Goal: Information Seeking & Learning: Learn about a topic

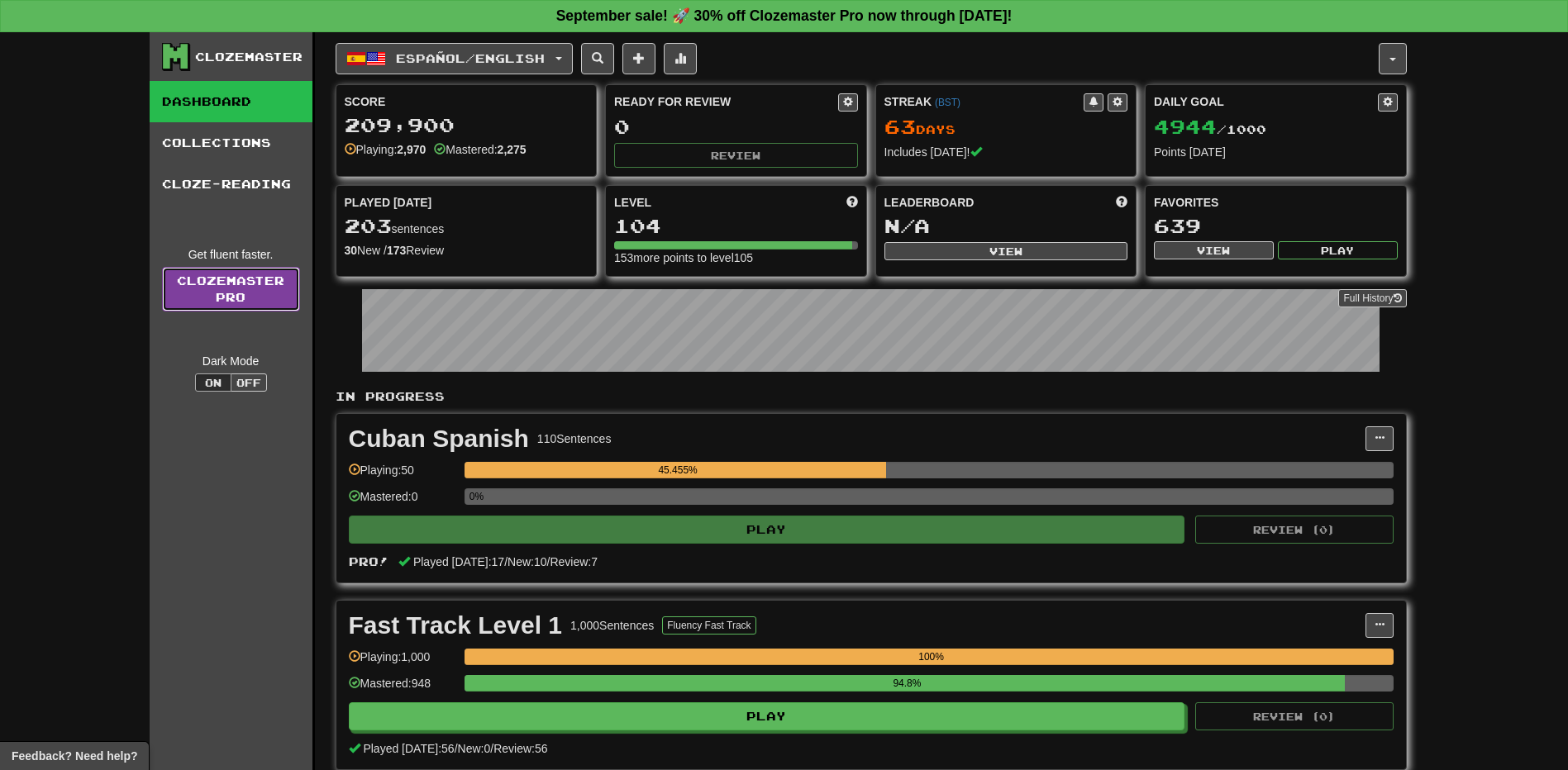
click at [219, 295] on link "Clozemaster Pro" at bounding box center [231, 289] width 138 height 44
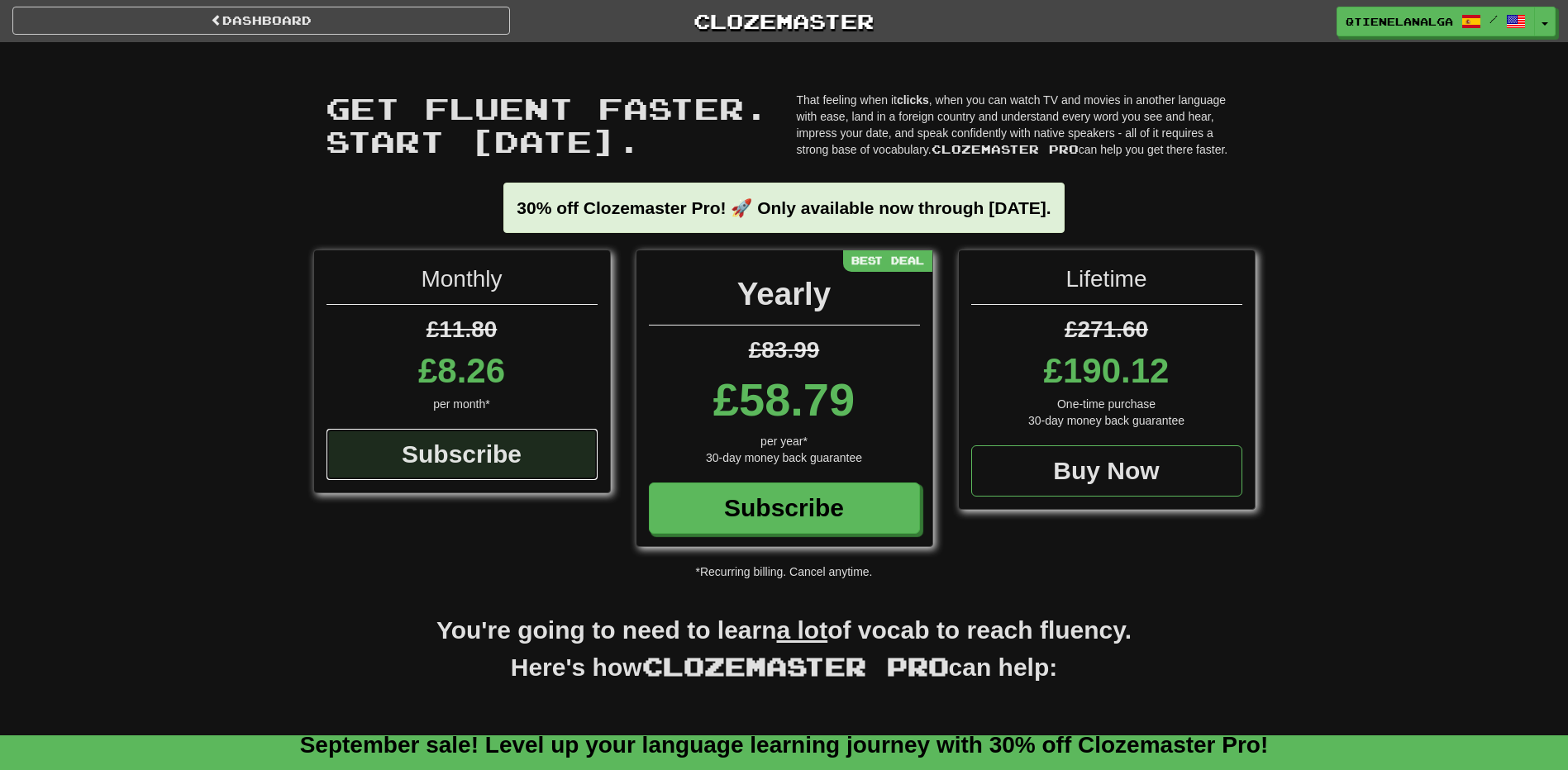
click at [473, 448] on div "Subscribe" at bounding box center [462, 455] width 271 height 51
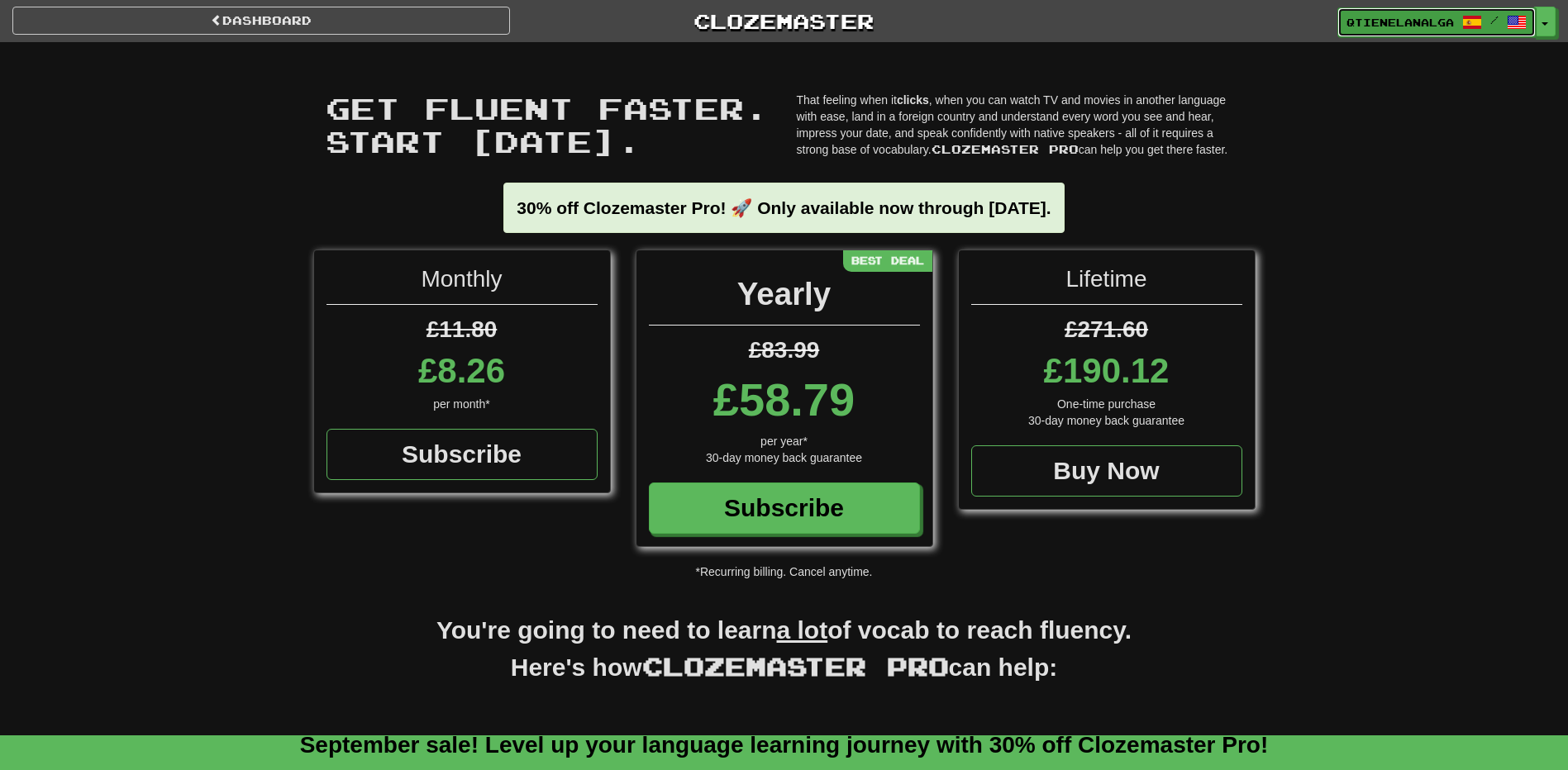
click at [1431, 21] on span "qtienelanalga" at bounding box center [1400, 23] width 107 height 15
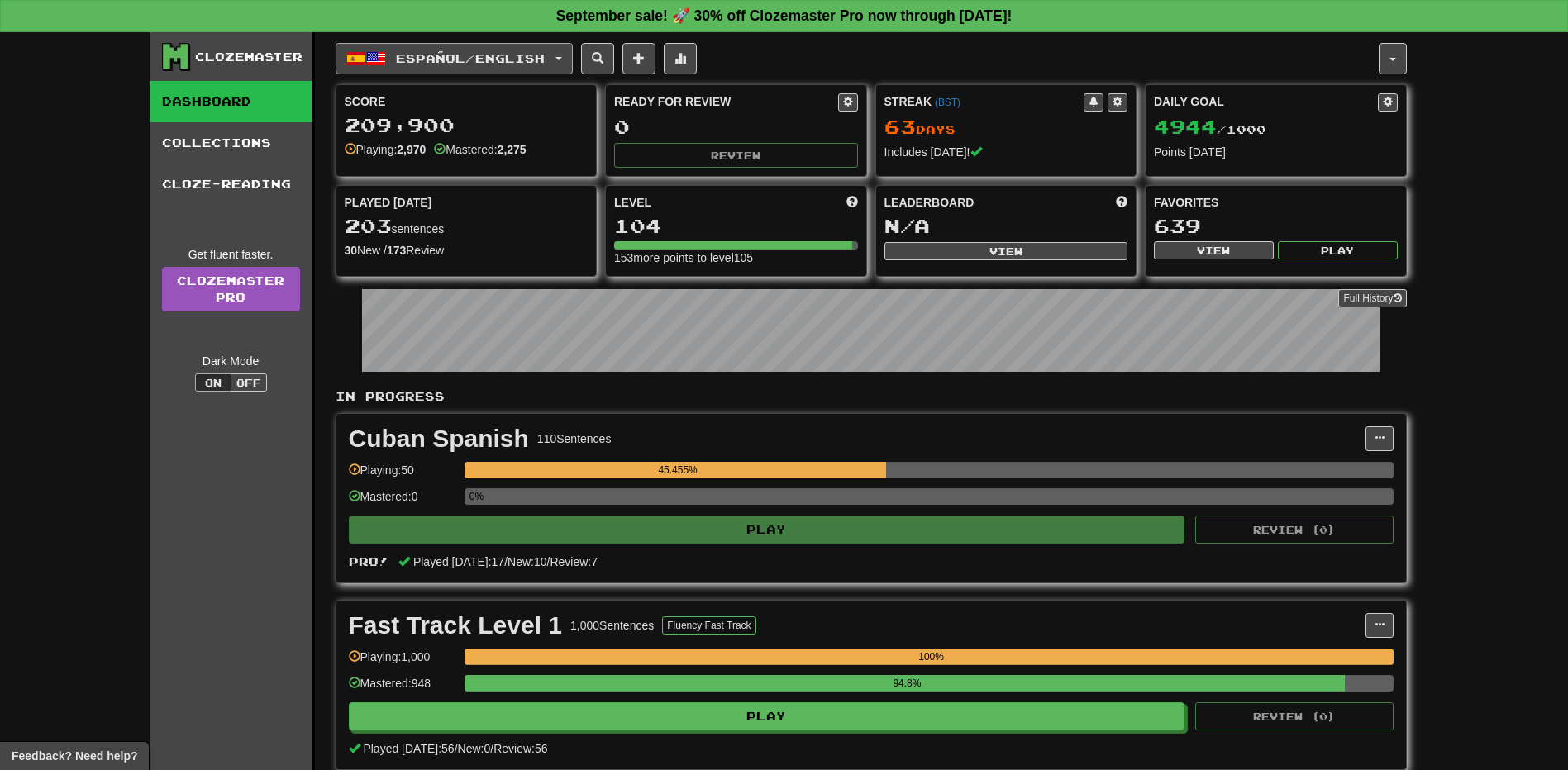
click at [371, 45] on button "Español / English" at bounding box center [454, 58] width 237 height 31
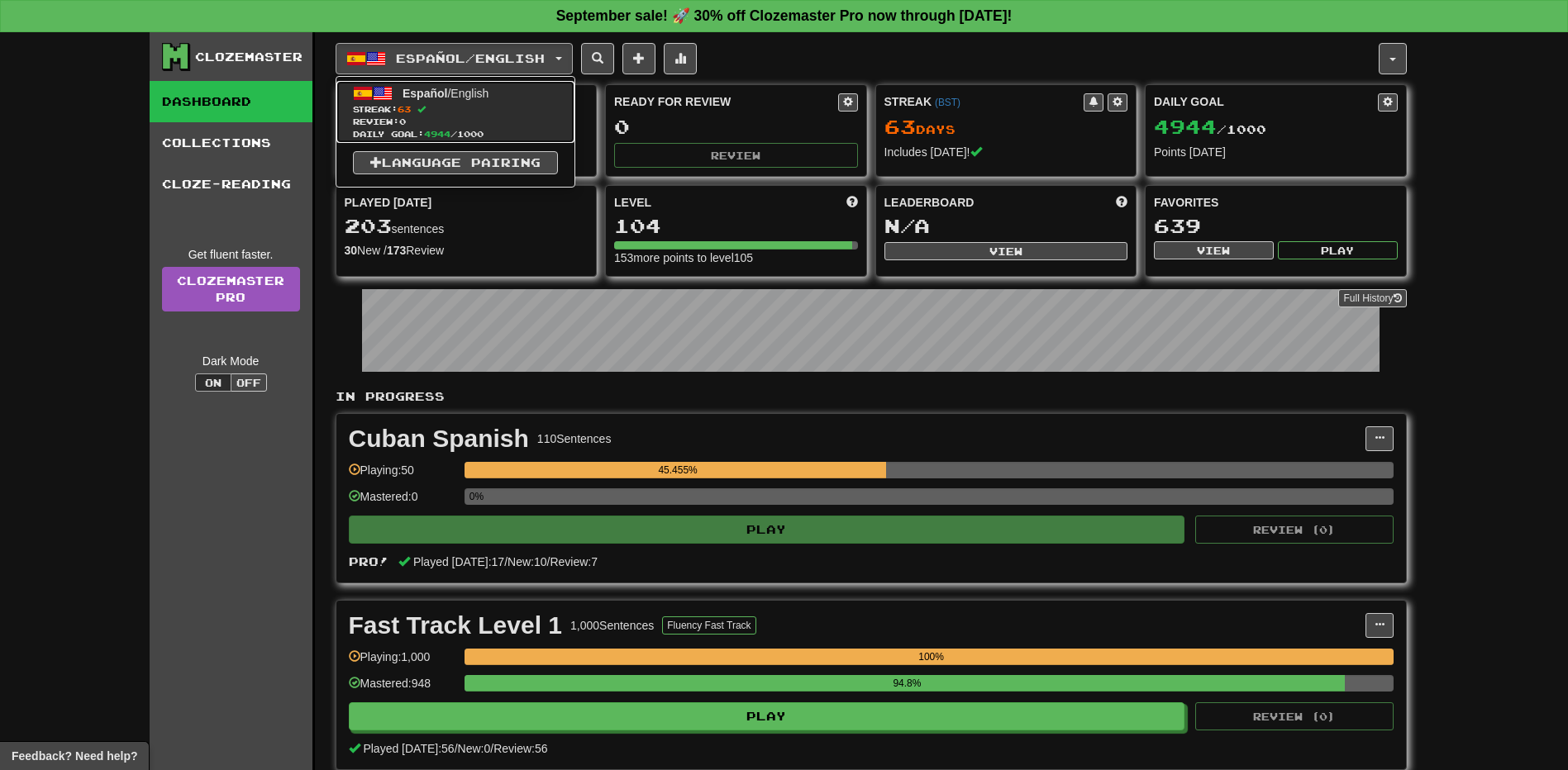
click at [428, 100] on link "Español / English Streak: 63 Review: 0 Daily Goal: 4944 / 1000" at bounding box center [455, 112] width 238 height 62
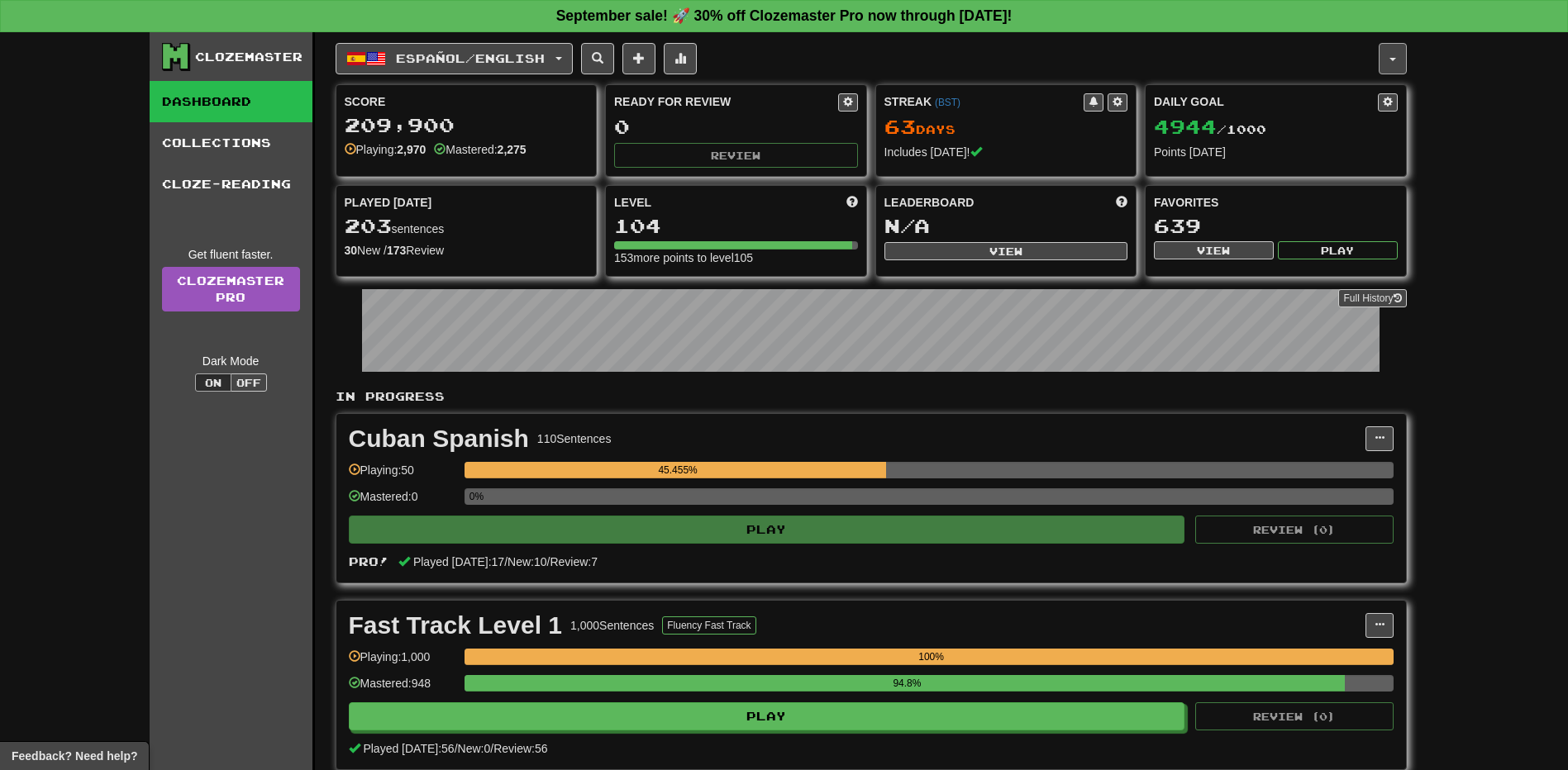
click at [1387, 65] on button "button" at bounding box center [1393, 58] width 28 height 31
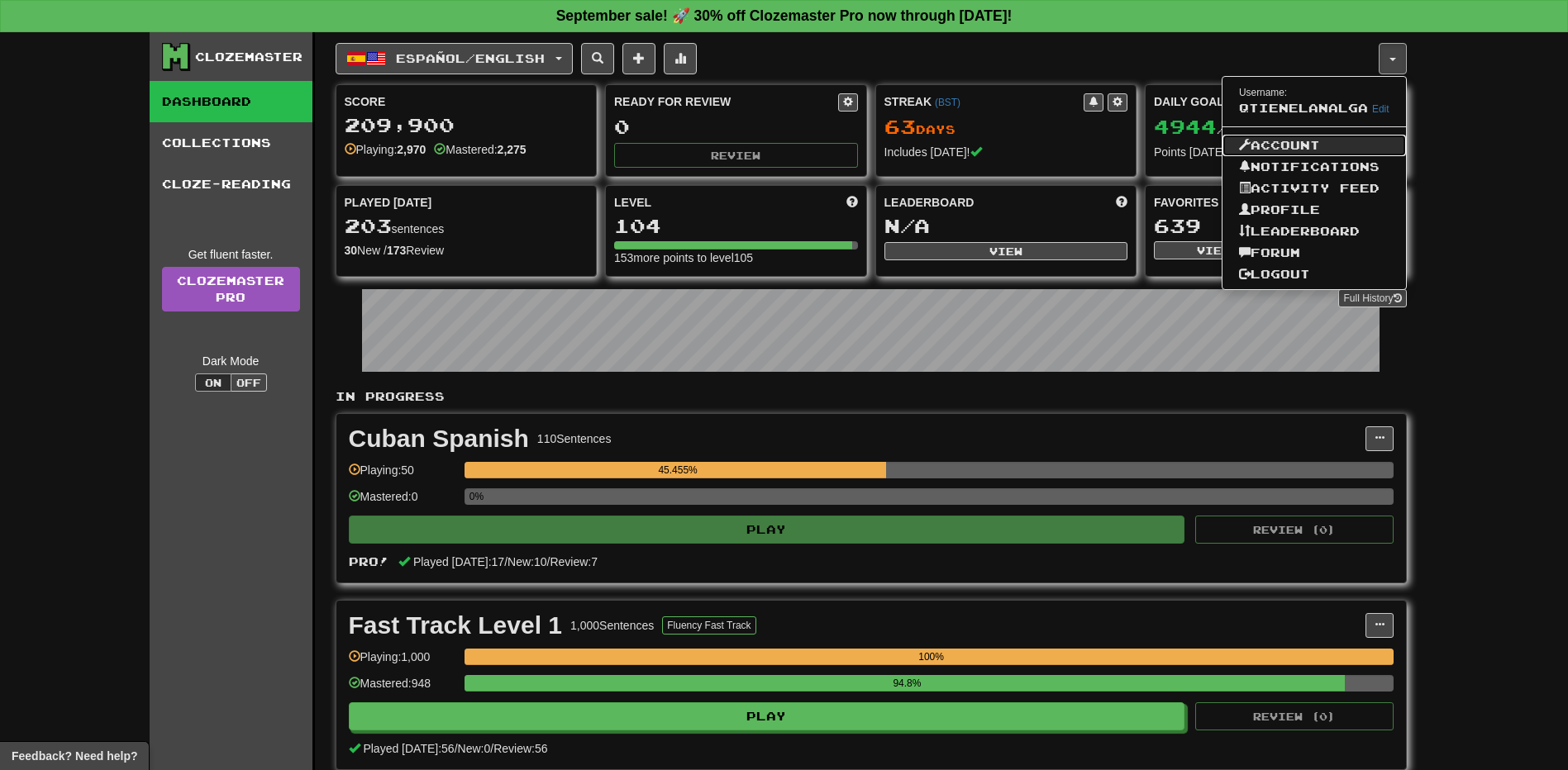
click at [1309, 139] on link "Account" at bounding box center [1314, 145] width 184 height 22
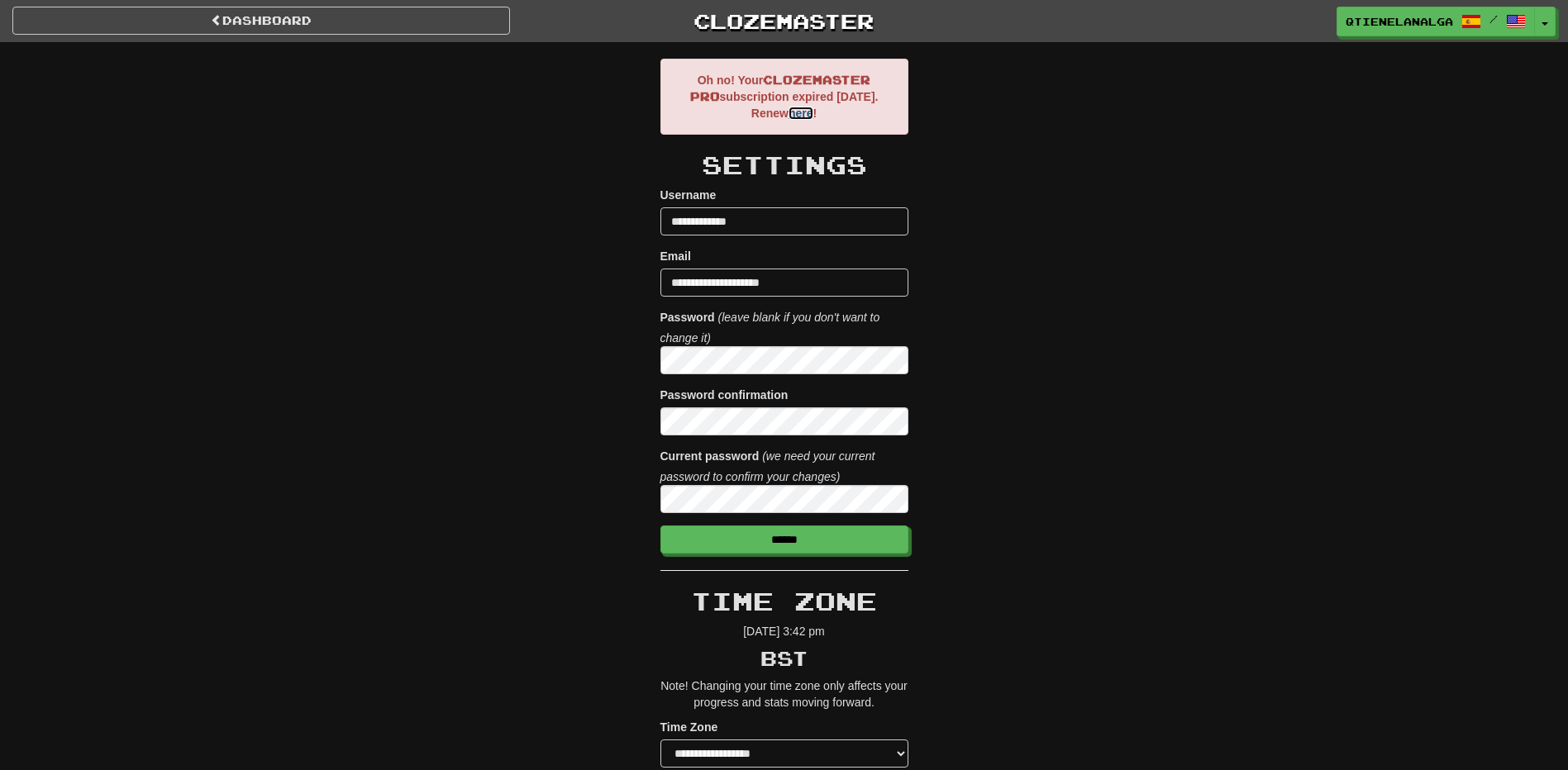
click at [814, 112] on link "here" at bounding box center [800, 113] width 24 height 13
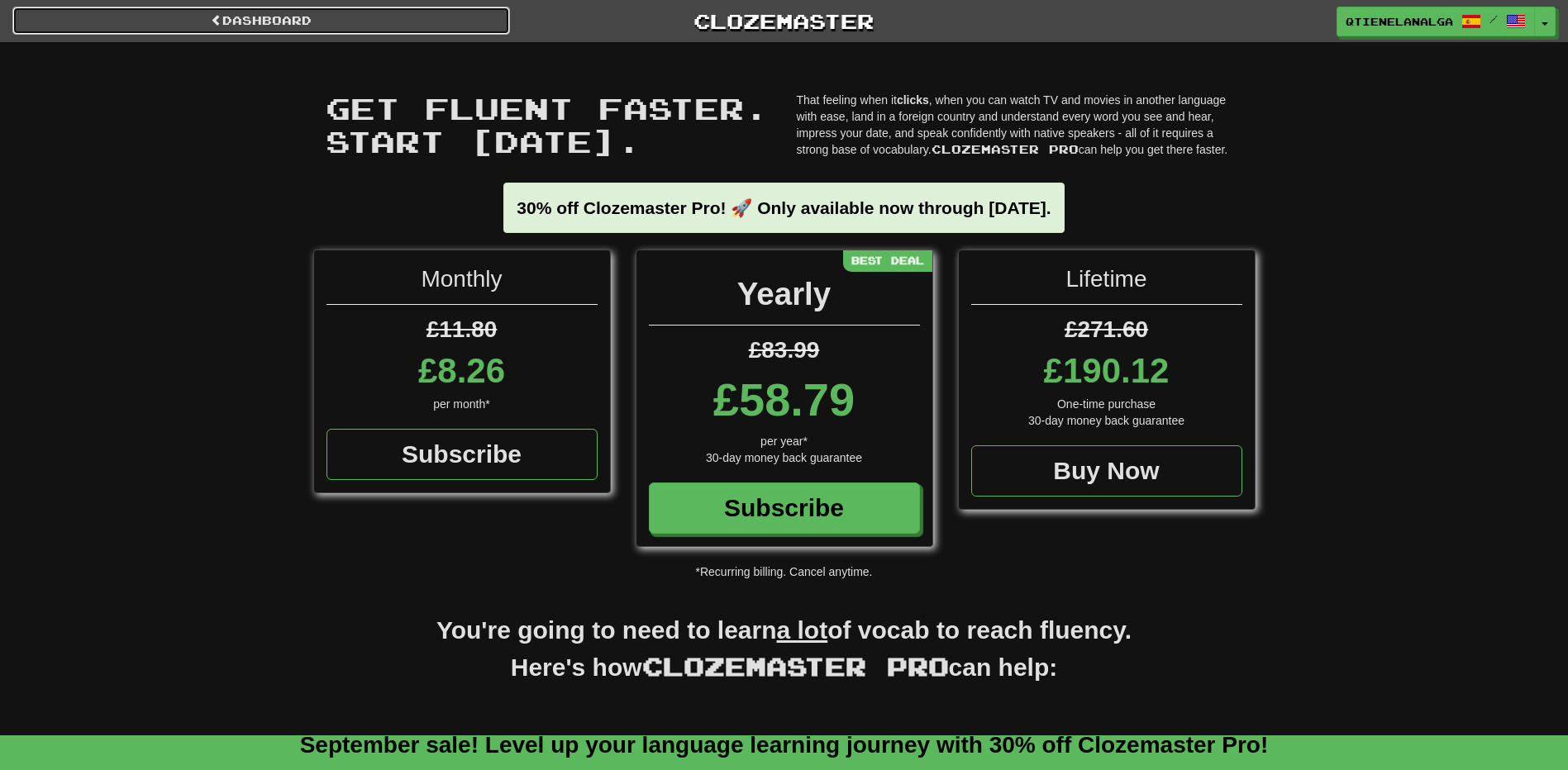
click at [332, 12] on link "Dashboard" at bounding box center [261, 21] width 497 height 28
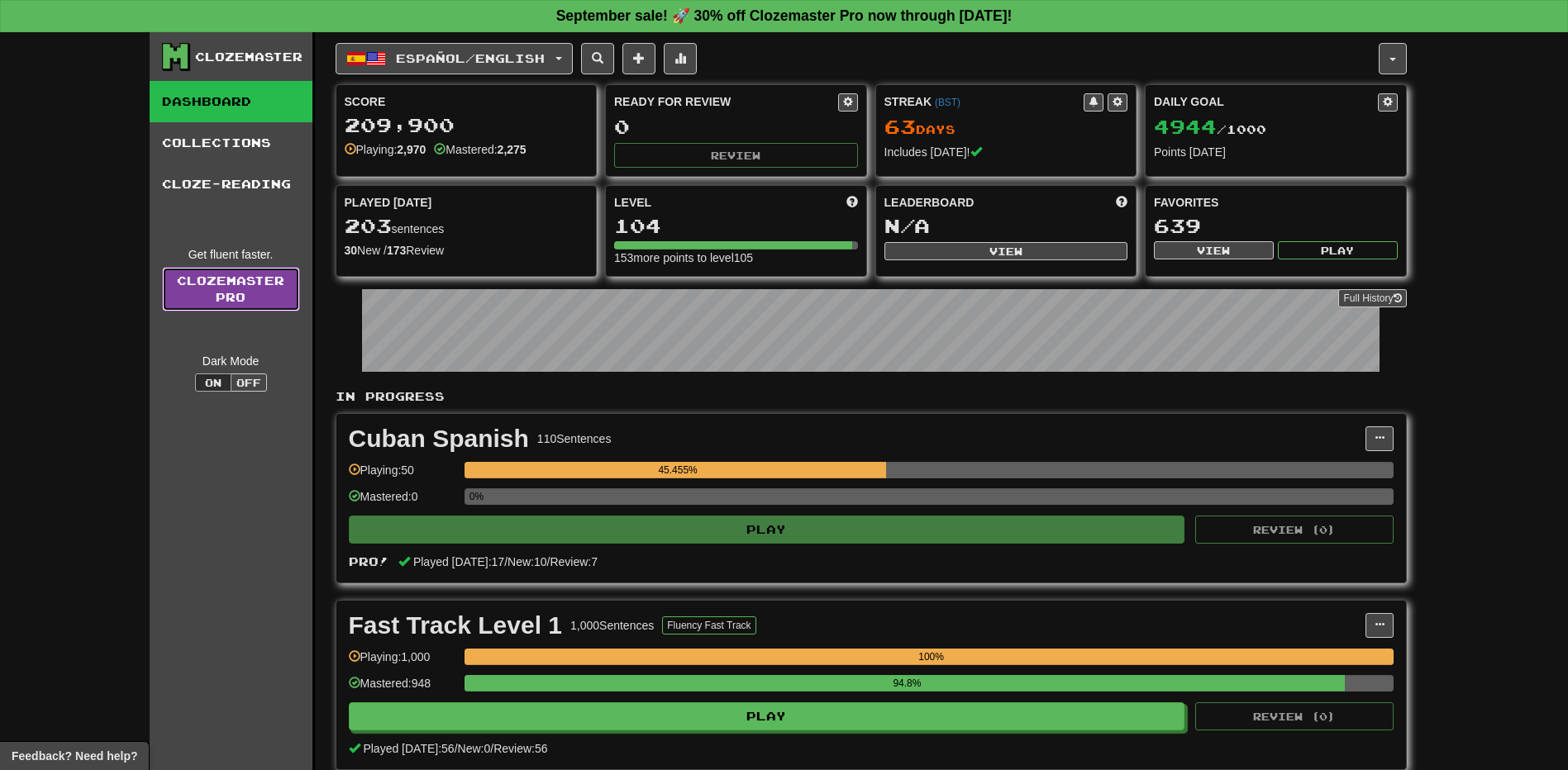
click at [260, 290] on link "Clozemaster Pro" at bounding box center [231, 289] width 138 height 44
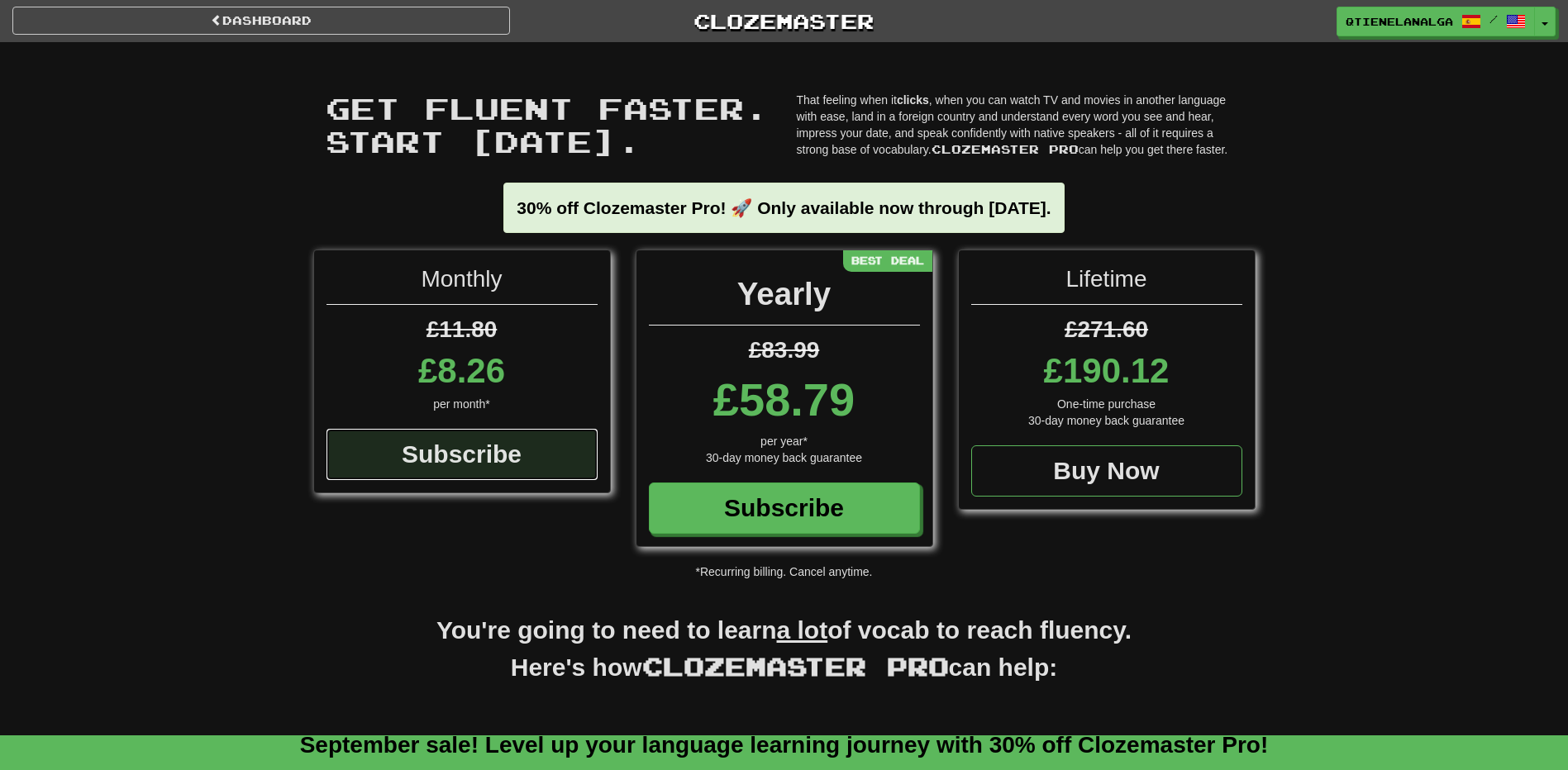
click at [538, 452] on div "Subscribe" at bounding box center [462, 455] width 271 height 51
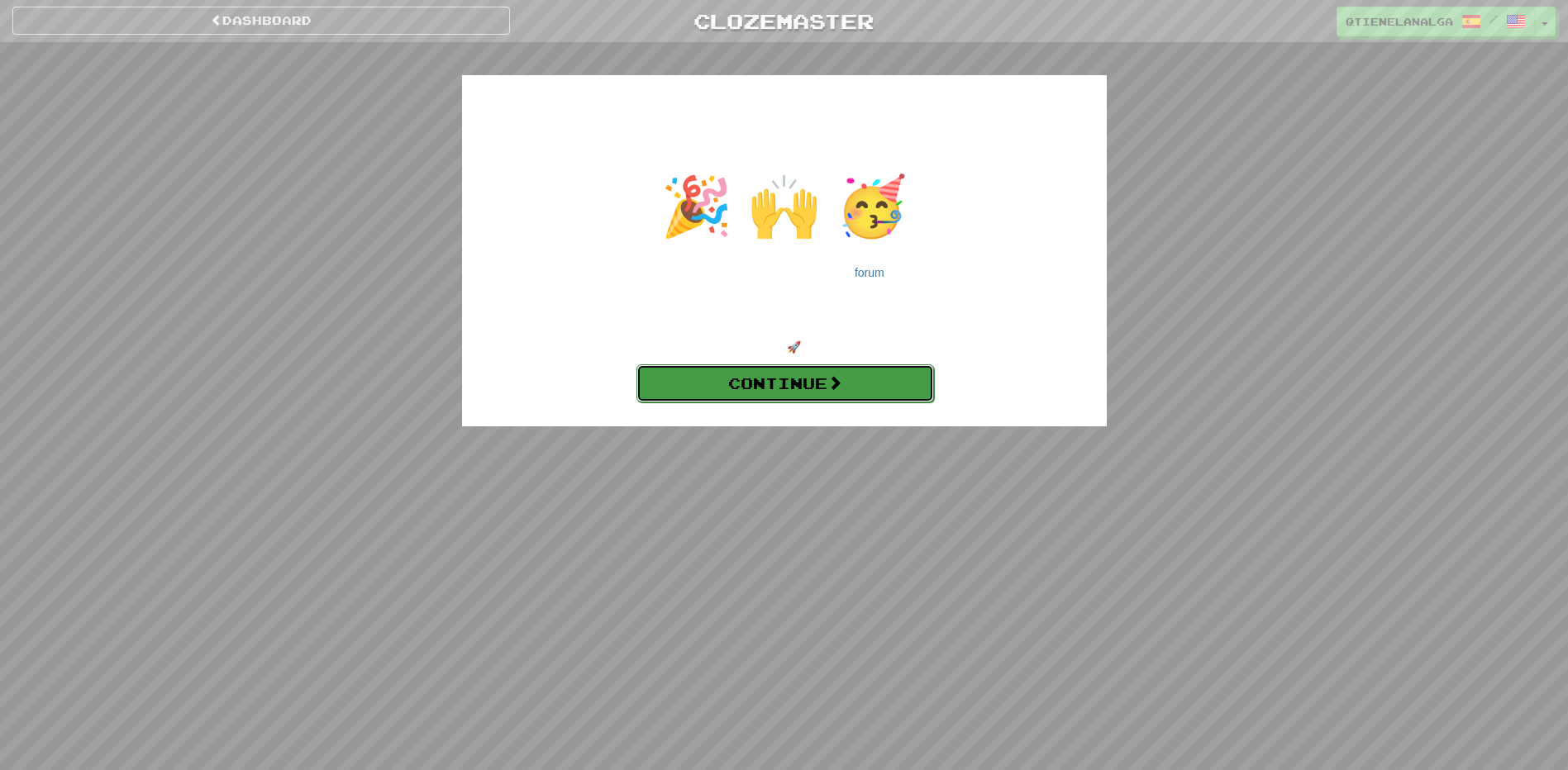
click at [736, 390] on link "Continue" at bounding box center [785, 383] width 298 height 38
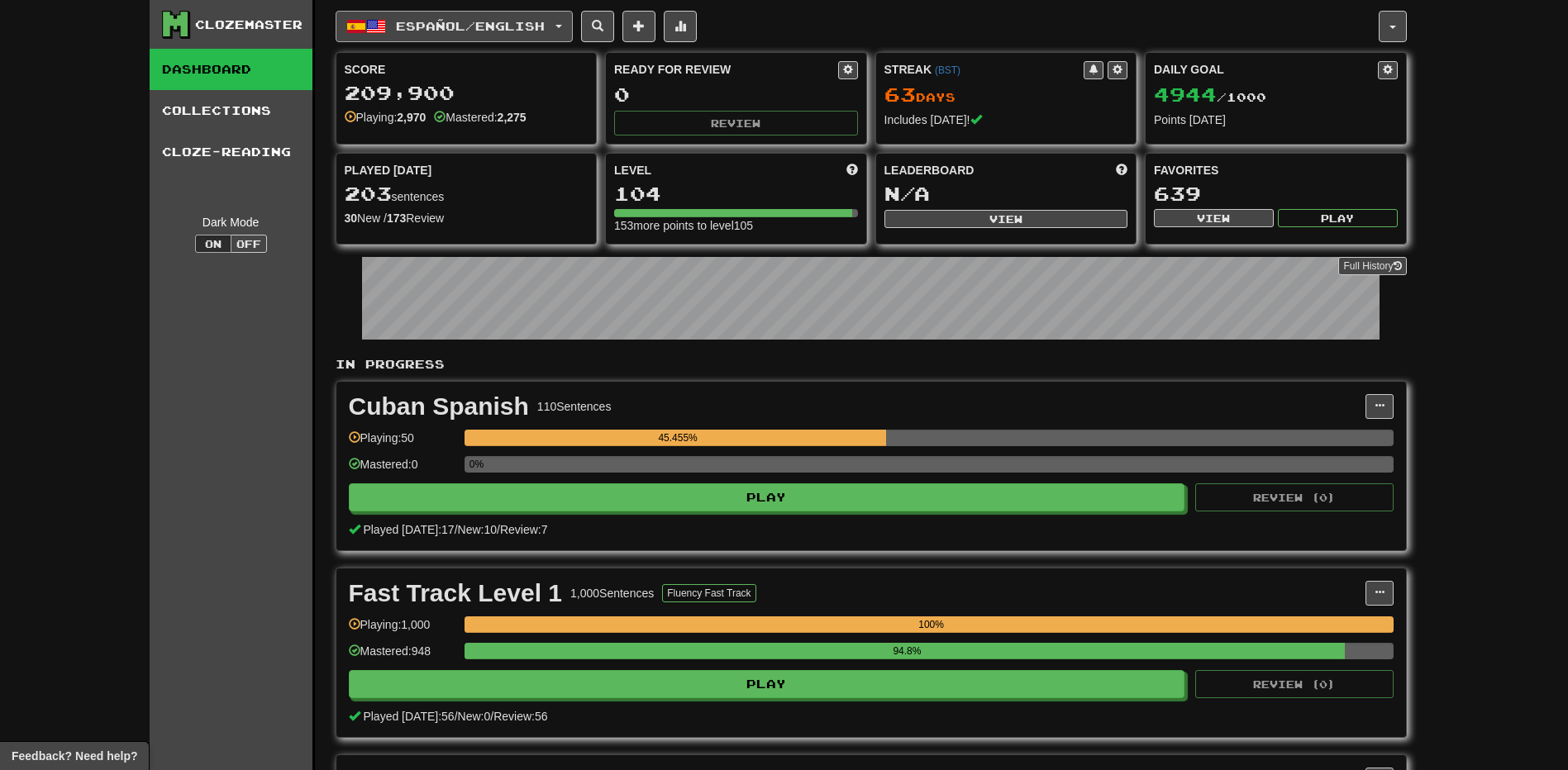
click at [409, 22] on span "Español / English" at bounding box center [470, 25] width 149 height 14
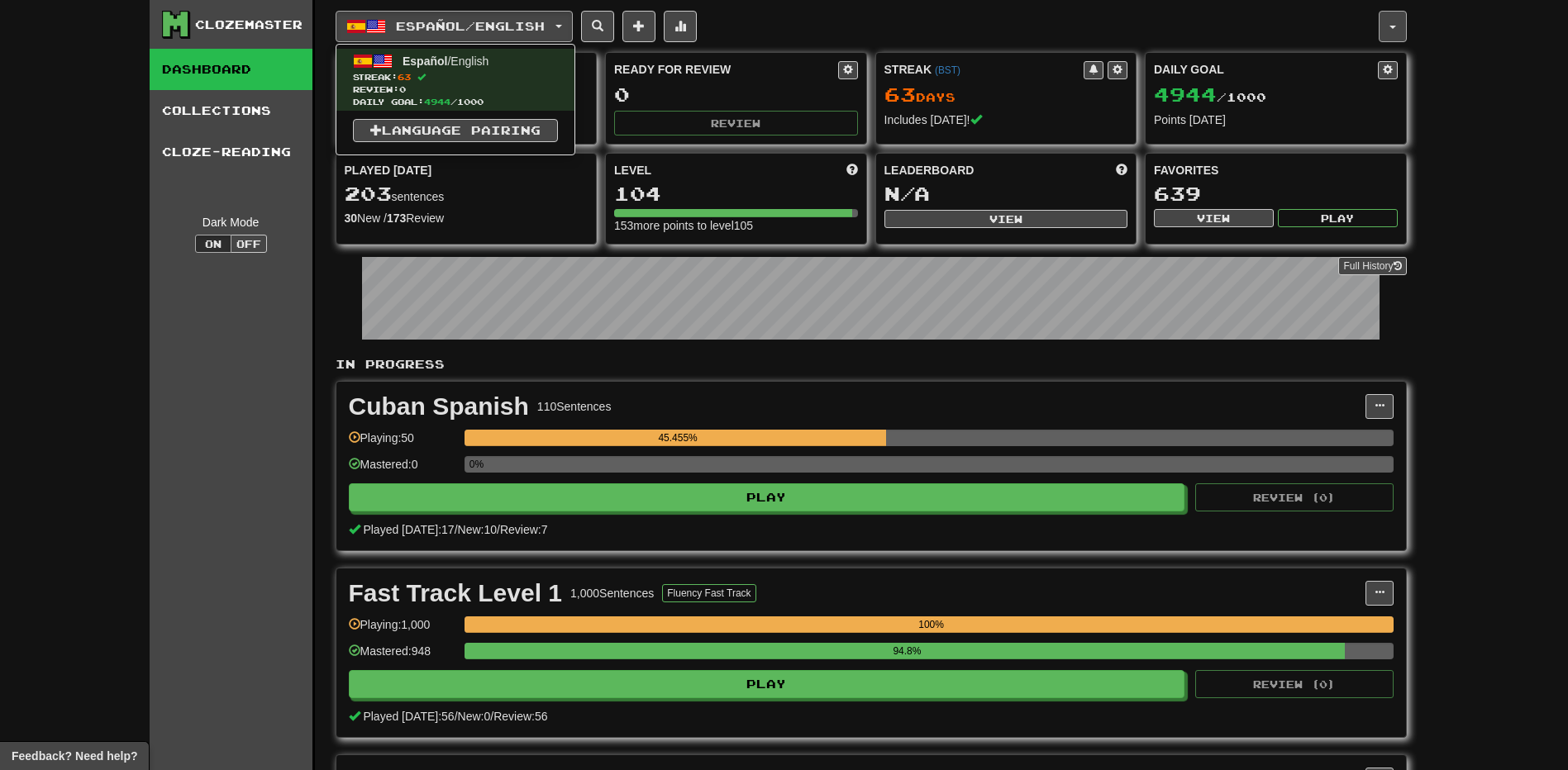
click at [1397, 30] on button "button" at bounding box center [1393, 25] width 28 height 31
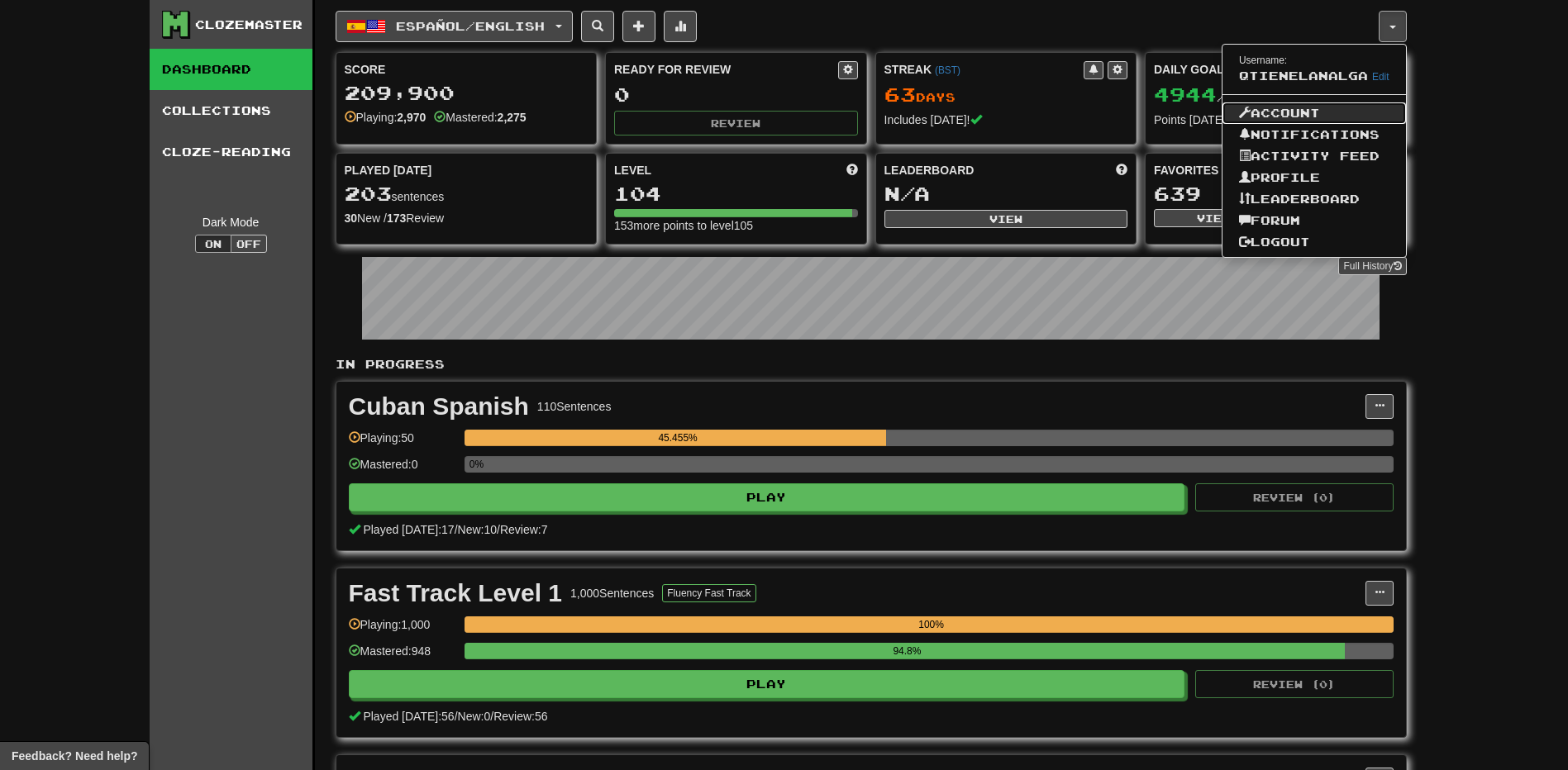
click at [1295, 113] on link "Account" at bounding box center [1314, 113] width 184 height 22
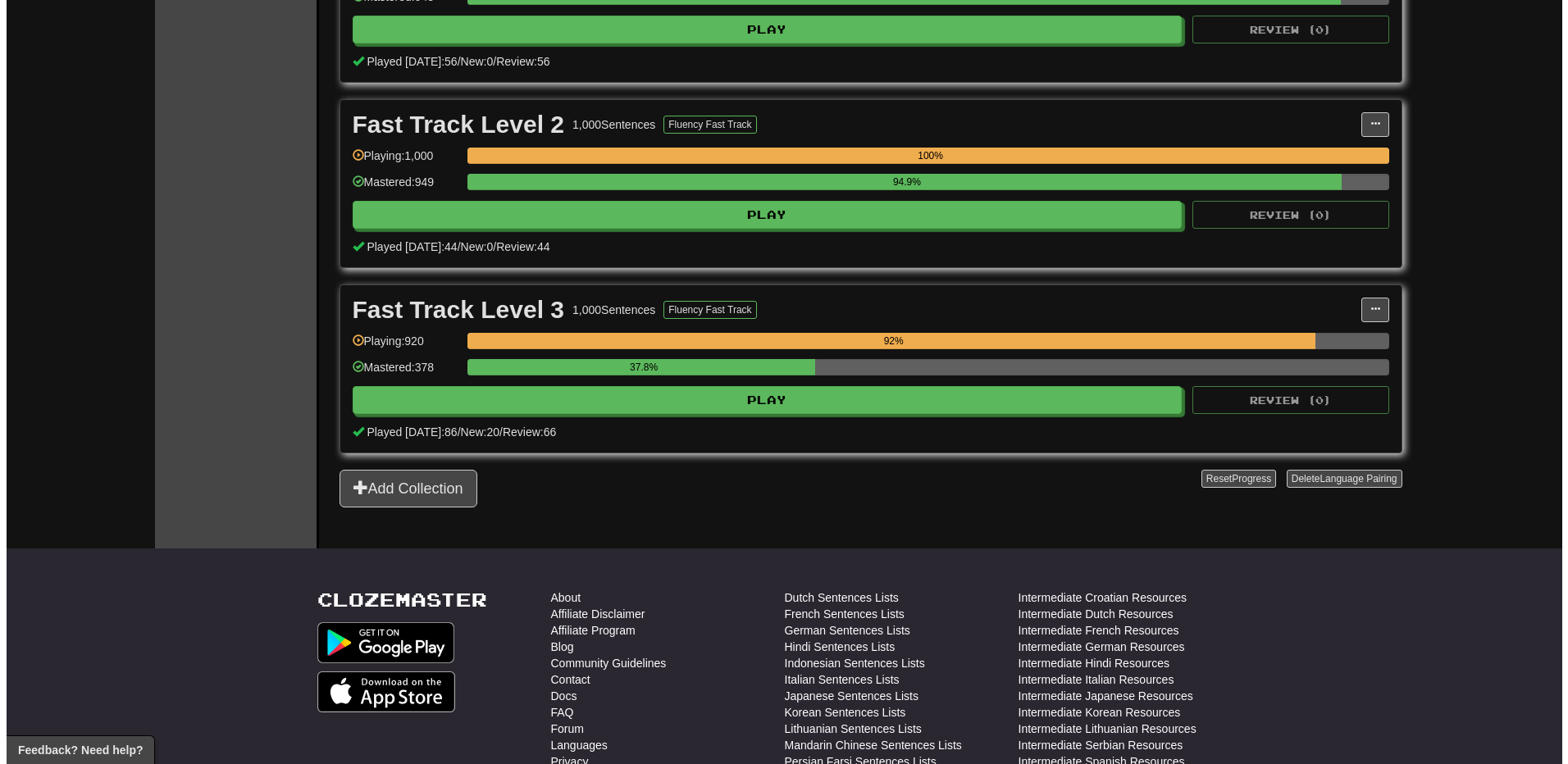
scroll to position [738, 0]
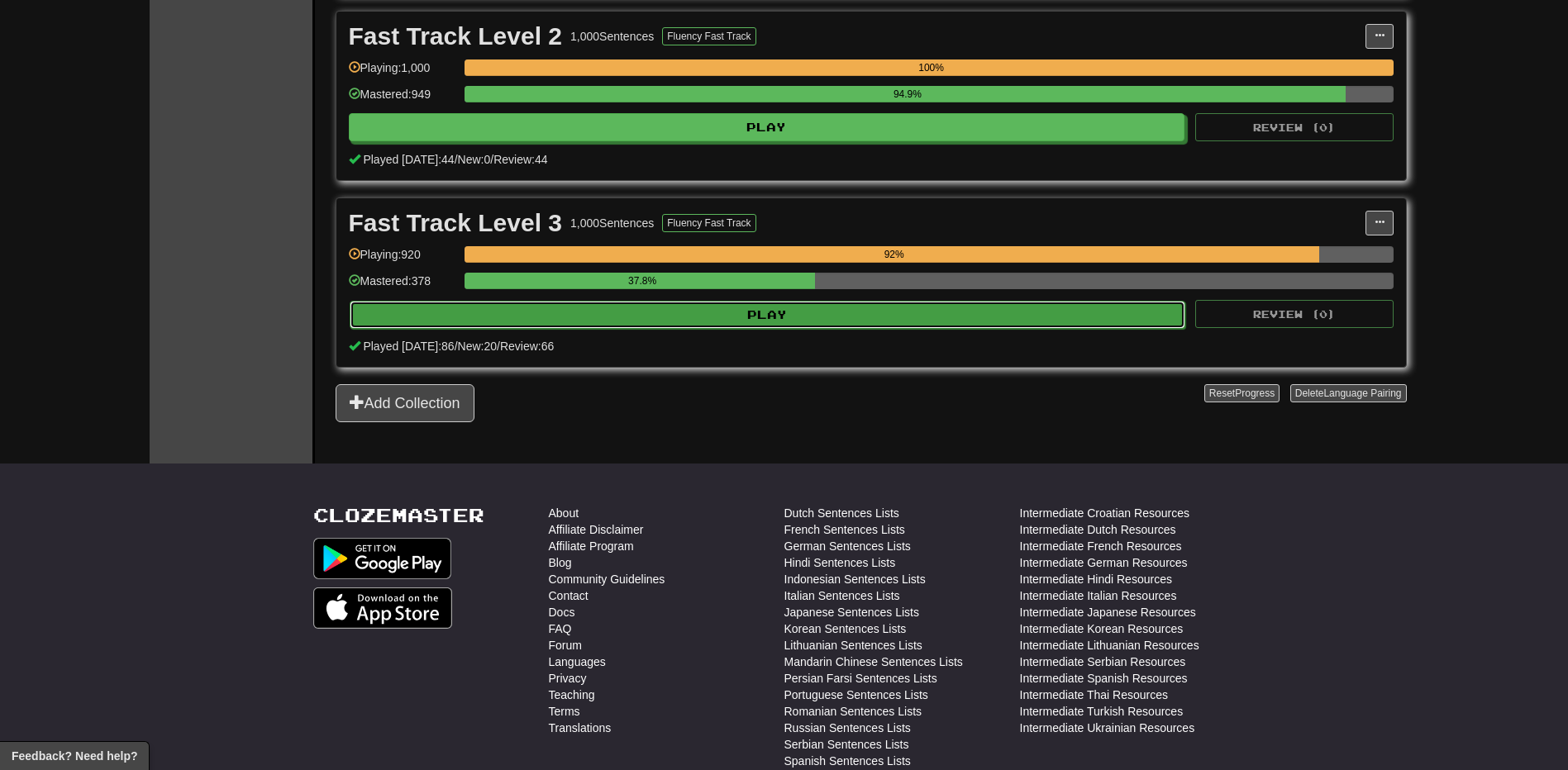
click at [995, 305] on button "Play" at bounding box center [768, 315] width 836 height 28
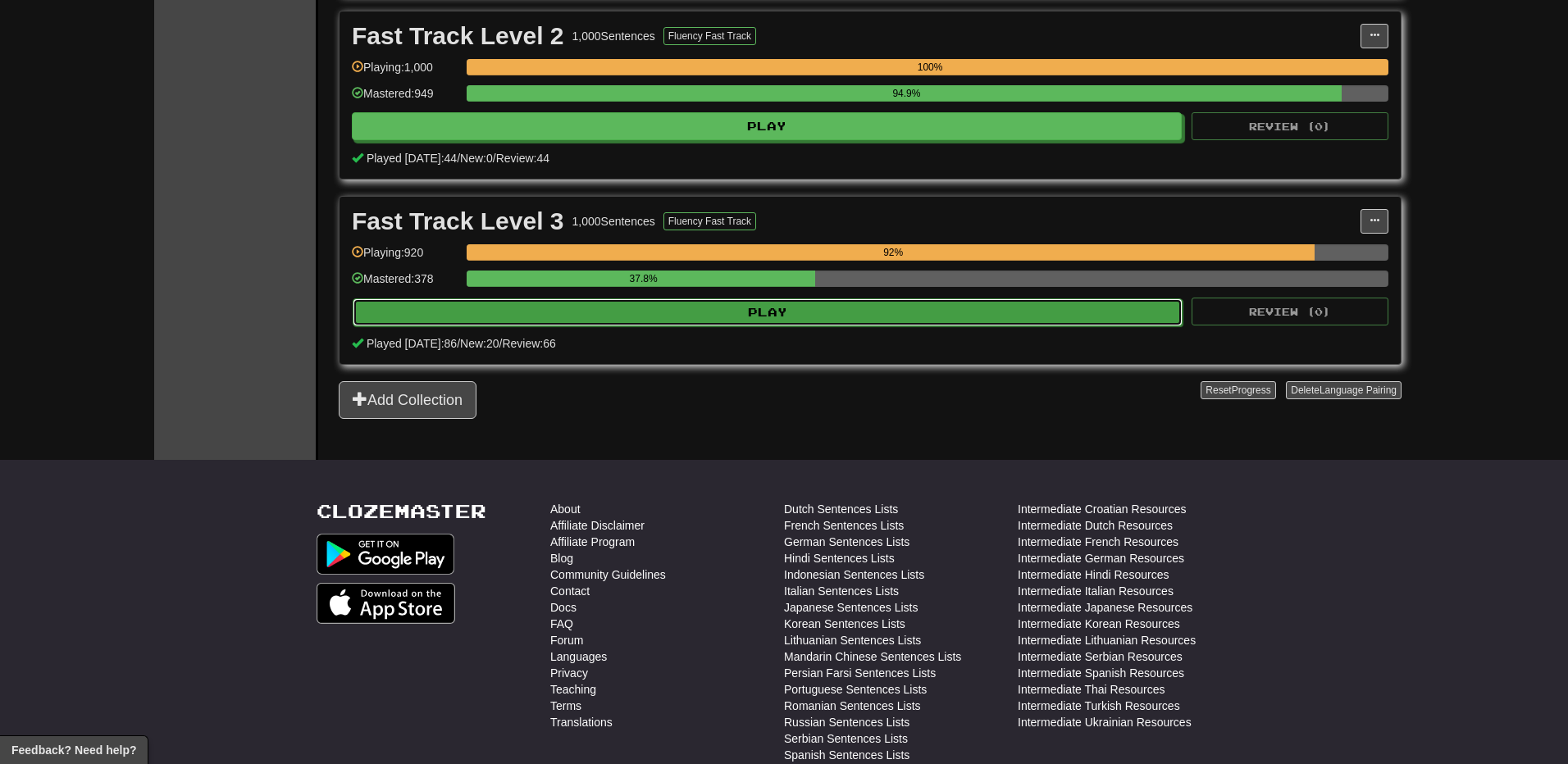
select select "**"
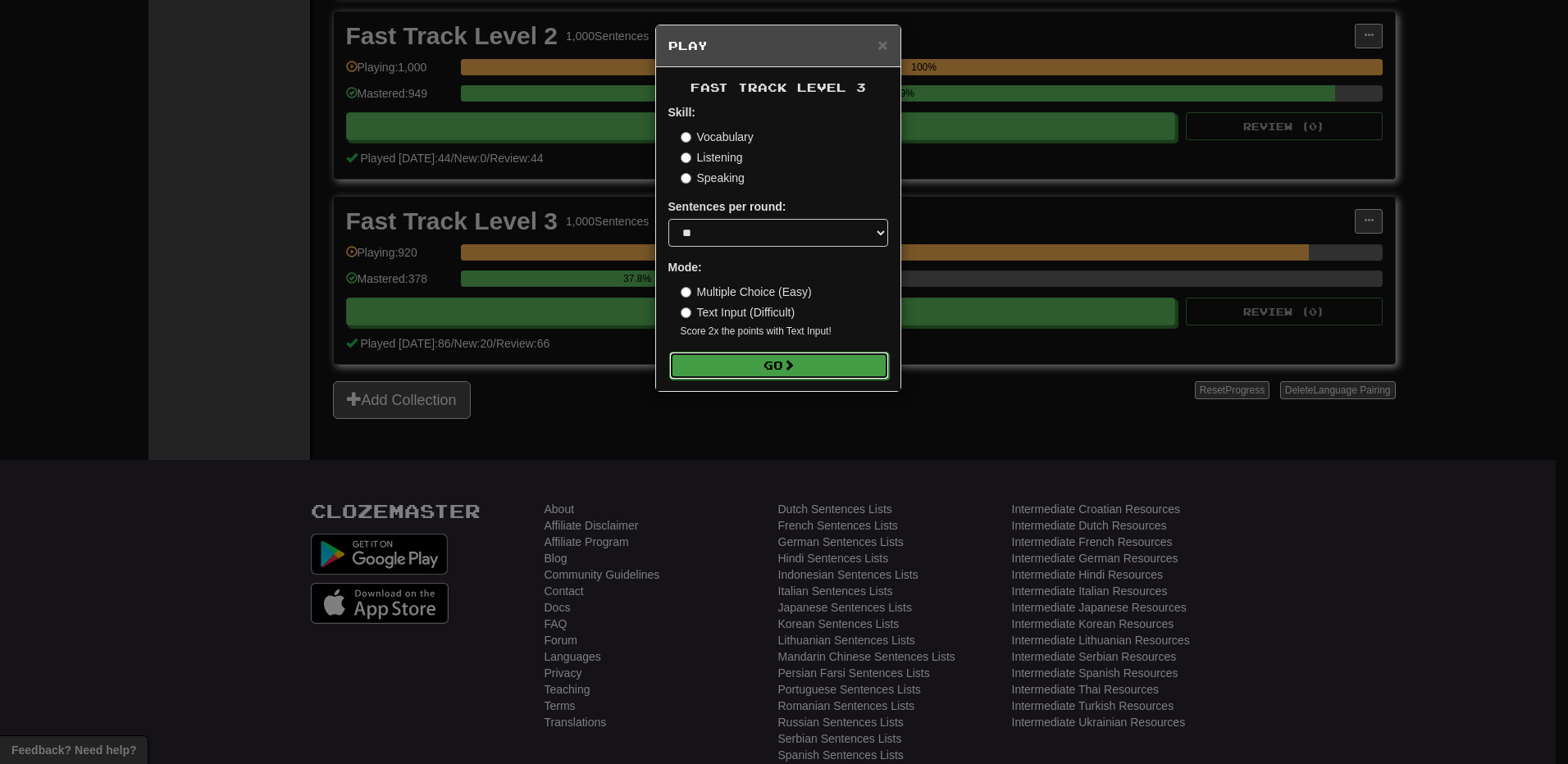
click at [734, 357] on button "Go" at bounding box center [778, 366] width 220 height 28
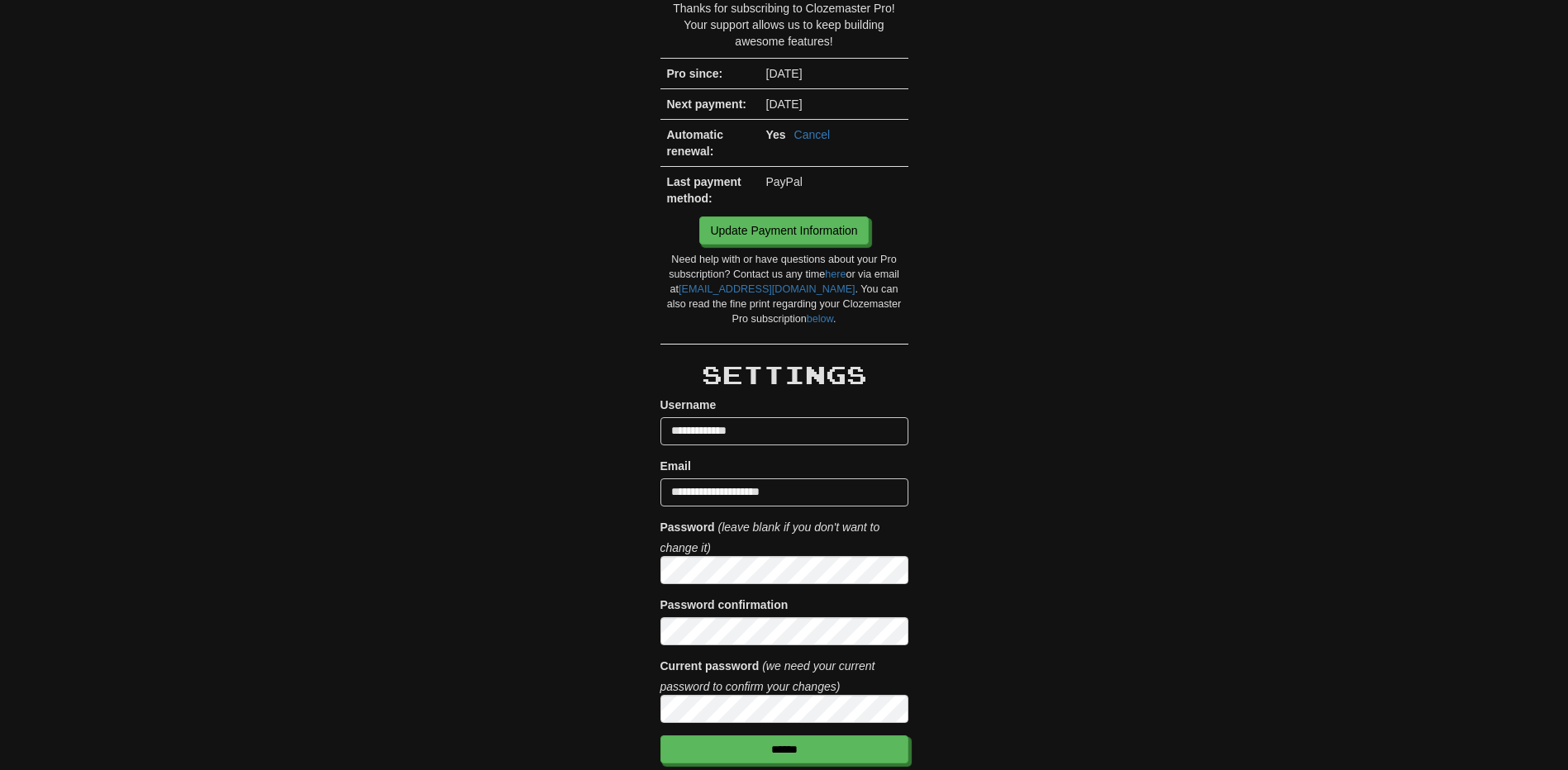
scroll to position [166, 0]
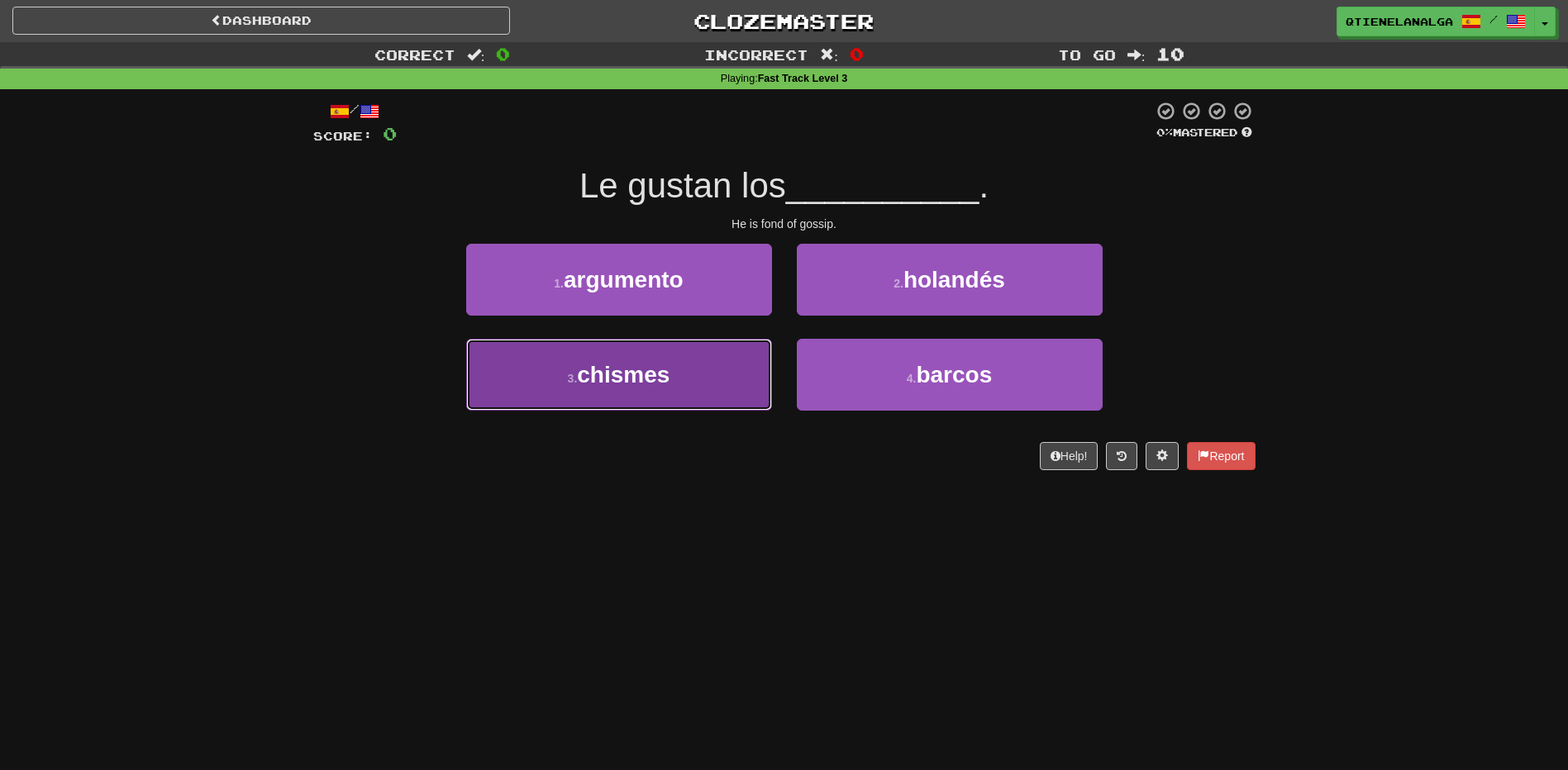
click at [608, 382] on span "chismes" at bounding box center [623, 374] width 92 height 25
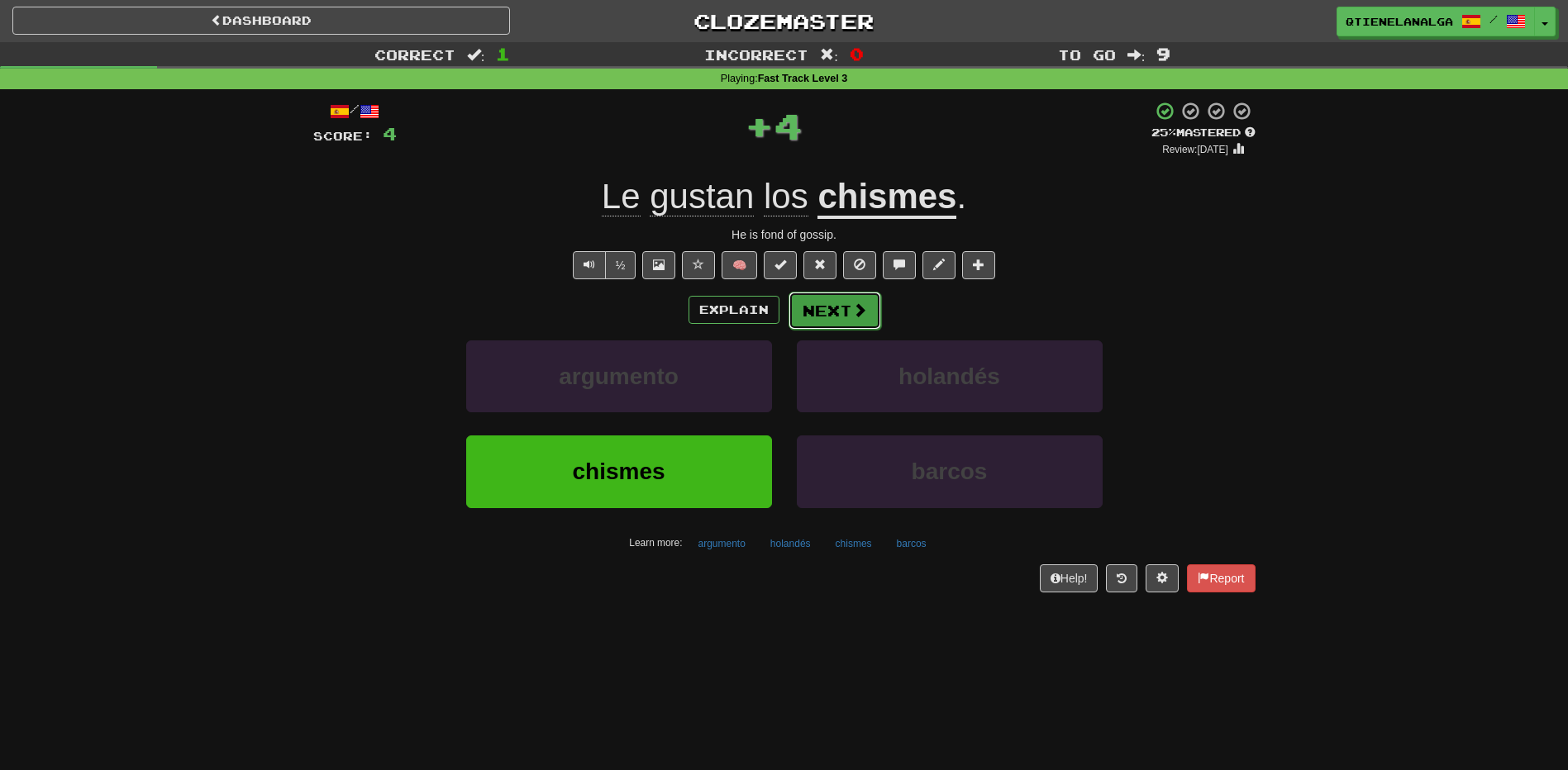
click at [822, 303] on button "Next" at bounding box center [834, 311] width 92 height 38
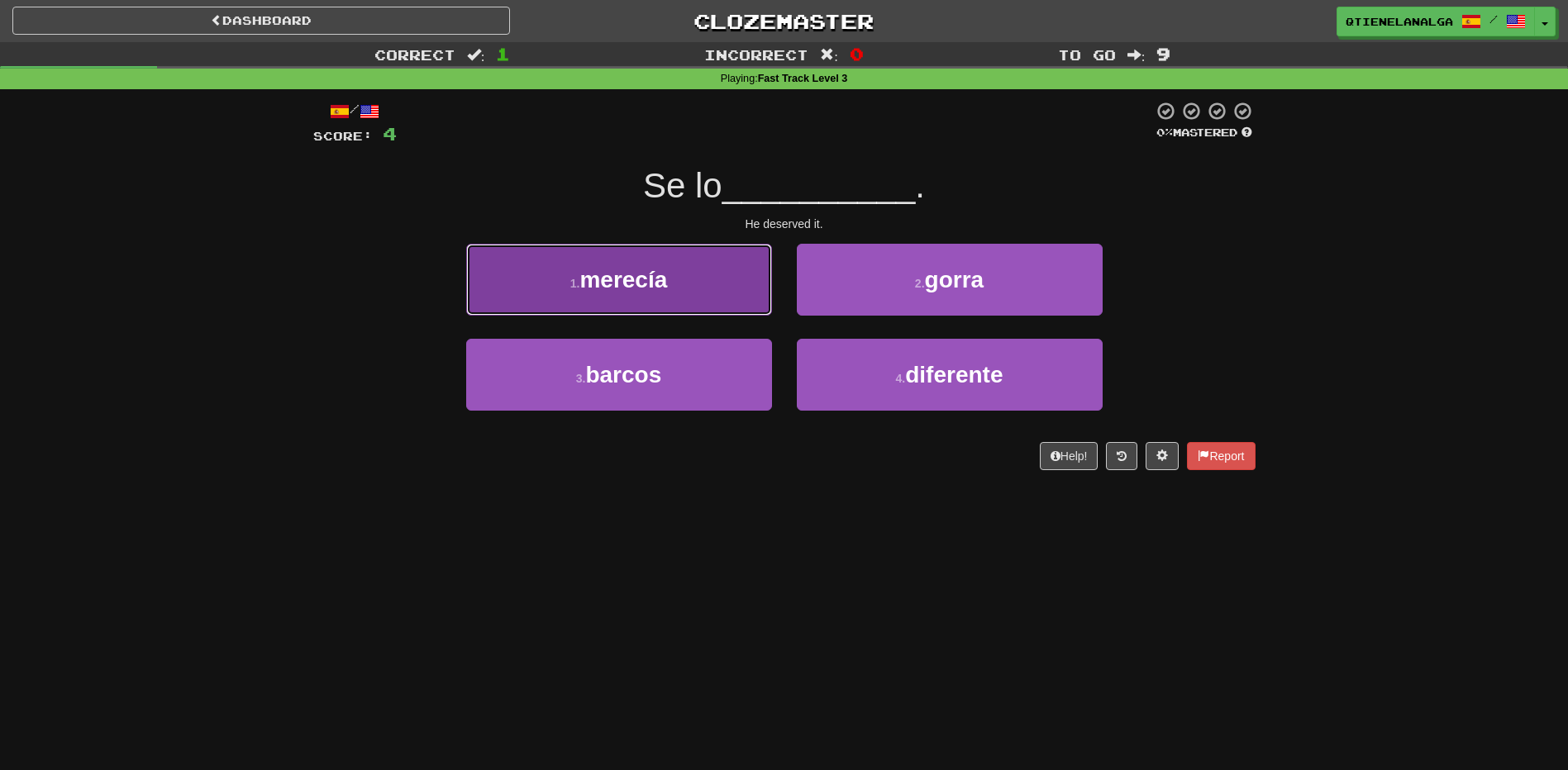
click at [652, 275] on span "merecía" at bounding box center [622, 280] width 88 height 25
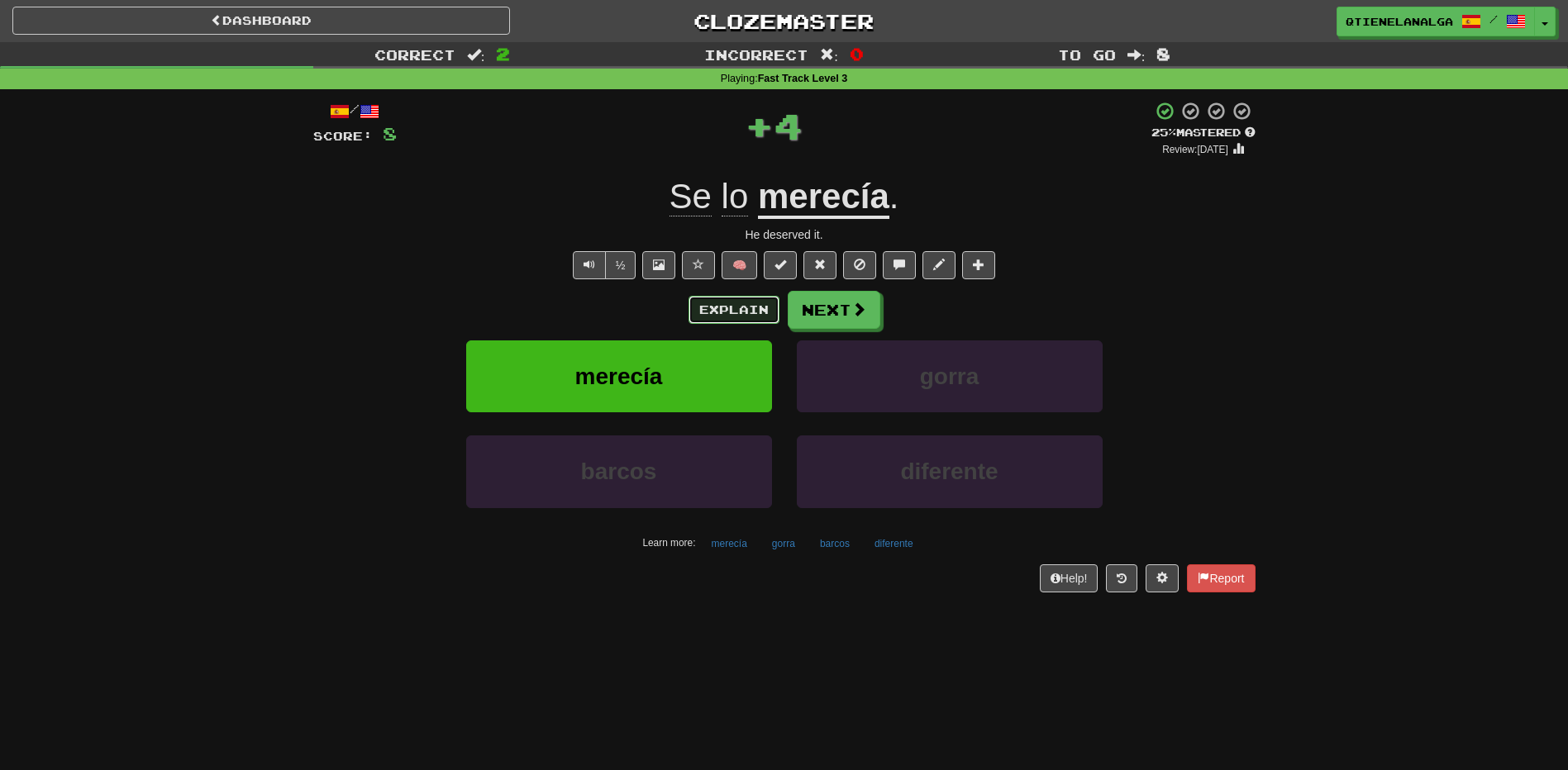
click at [719, 304] on button "Explain" at bounding box center [734, 310] width 91 height 28
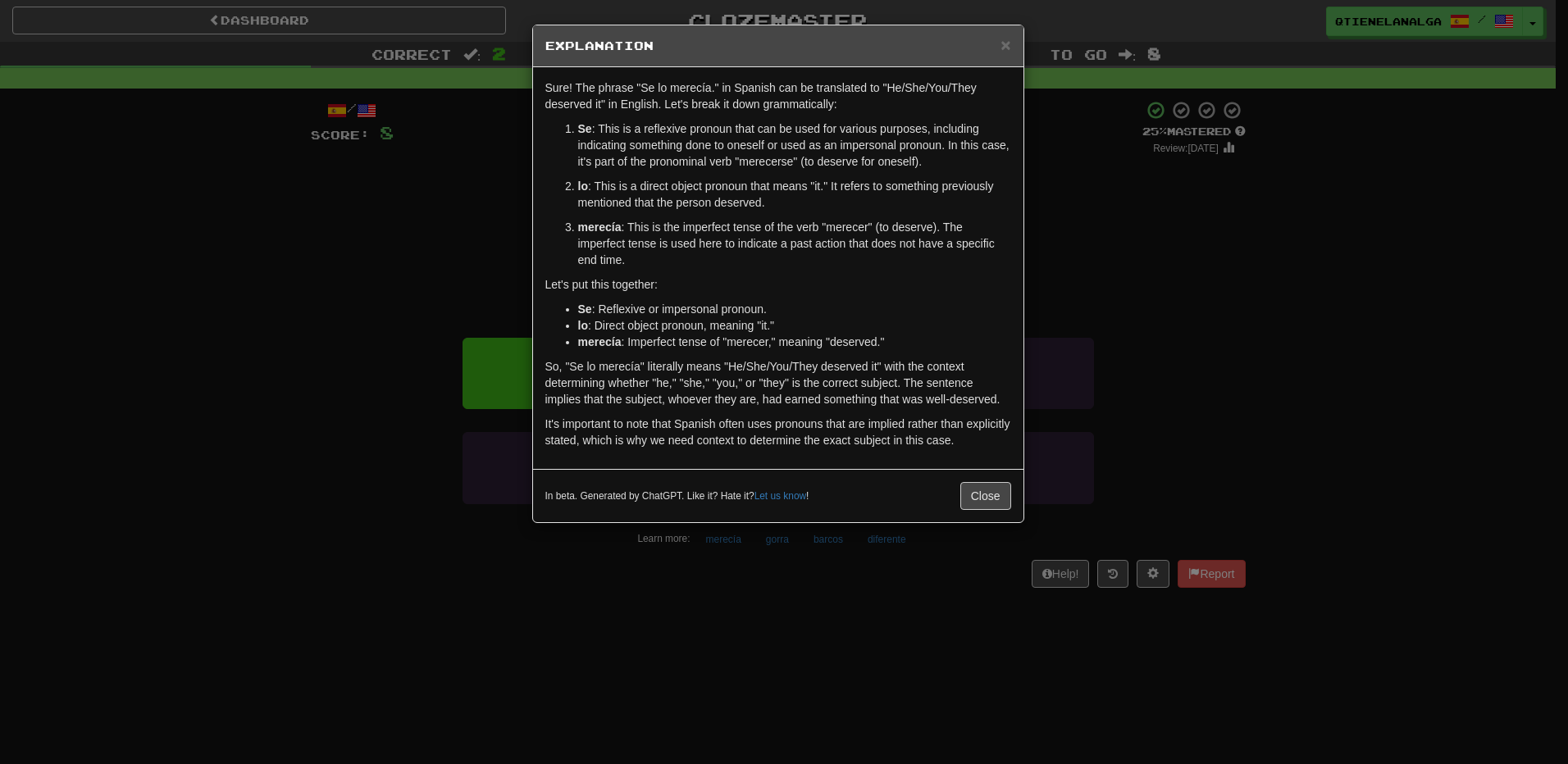
click at [998, 50] on h5 "Explanation" at bounding box center [778, 46] width 466 height 17
click at [1005, 36] on span "×" at bounding box center [1005, 45] width 10 height 19
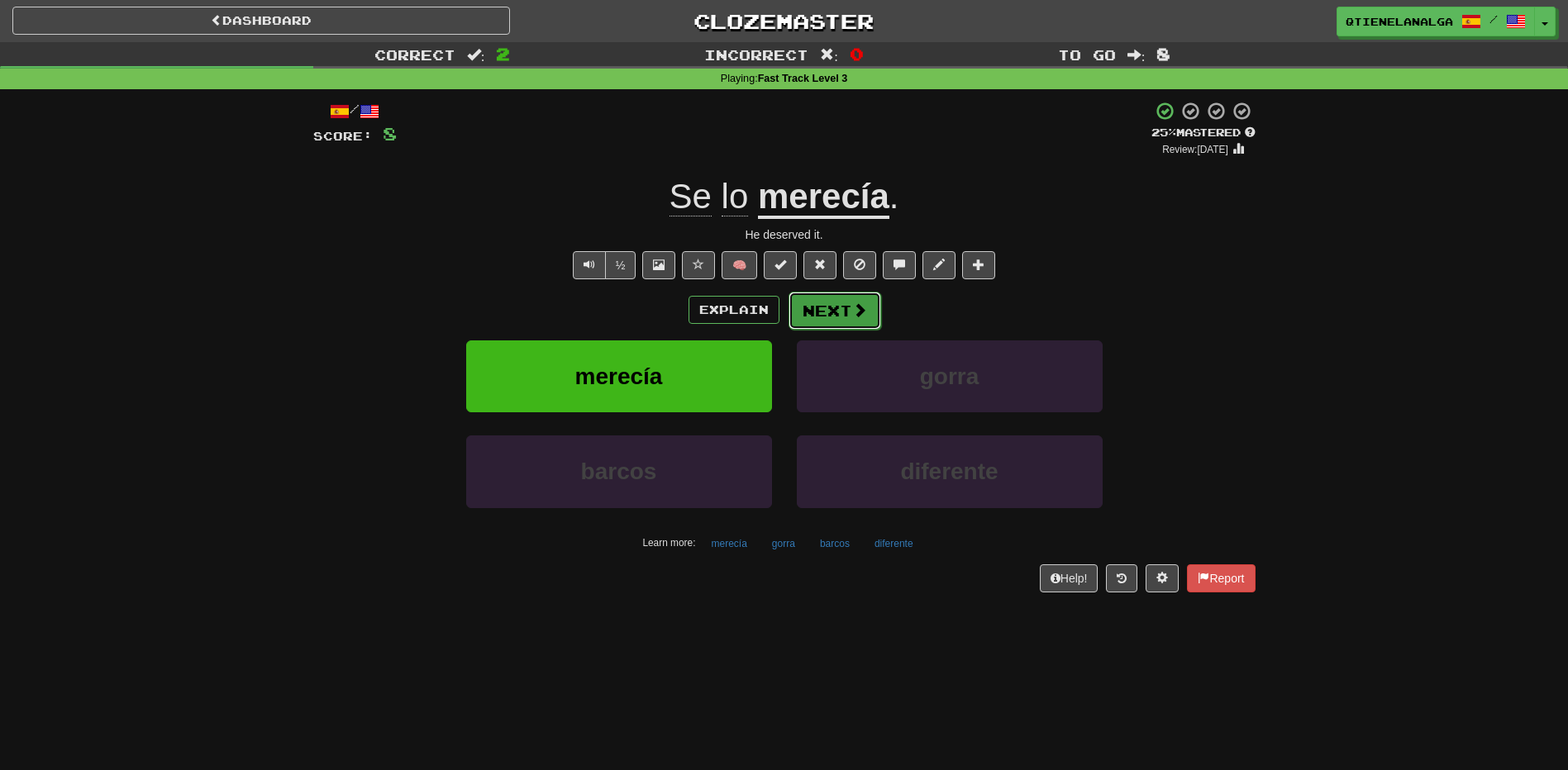
click at [816, 313] on button "Next" at bounding box center [834, 311] width 92 height 38
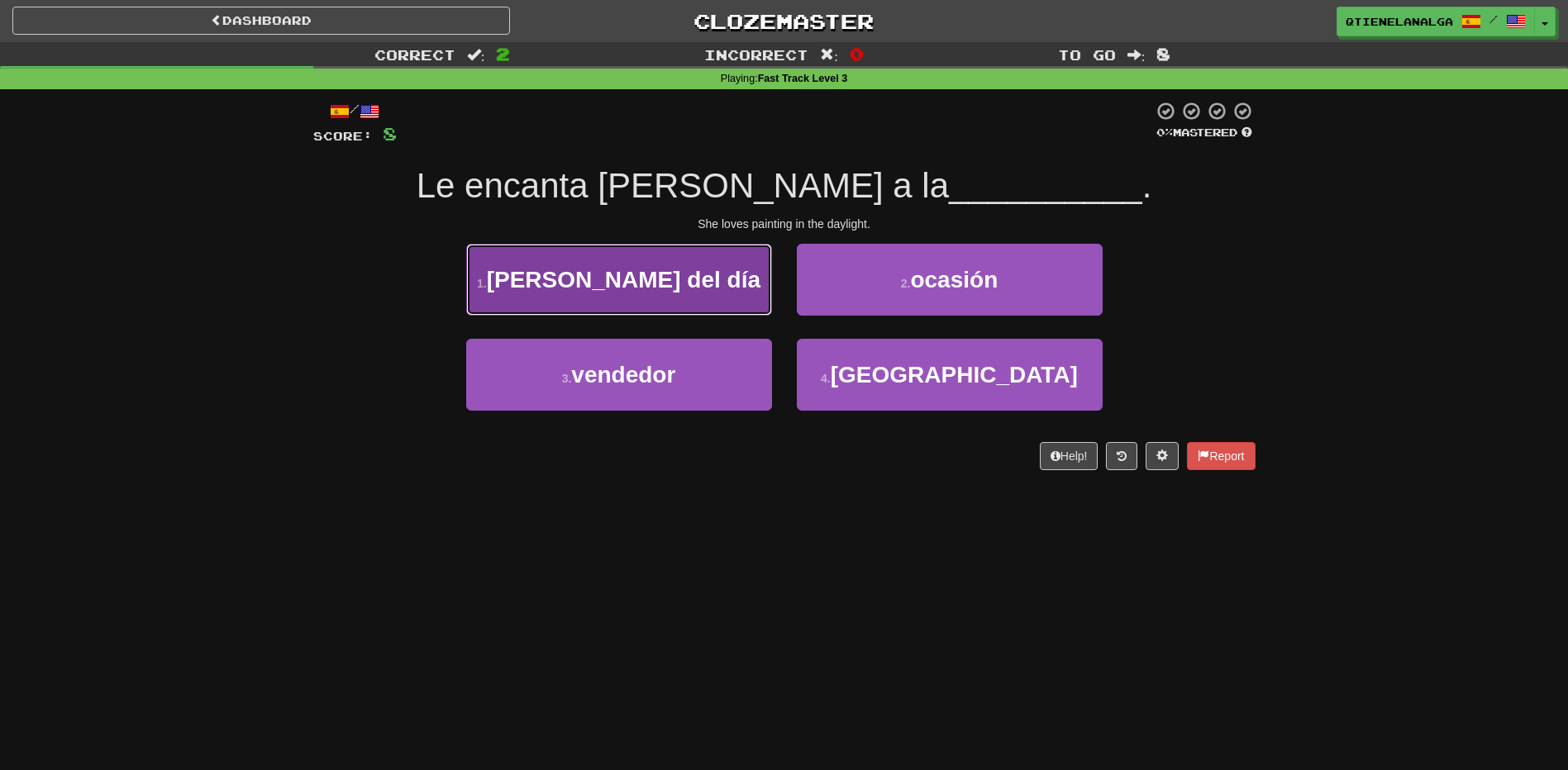
click at [606, 263] on button "1 . luz del día" at bounding box center [619, 280] width 306 height 72
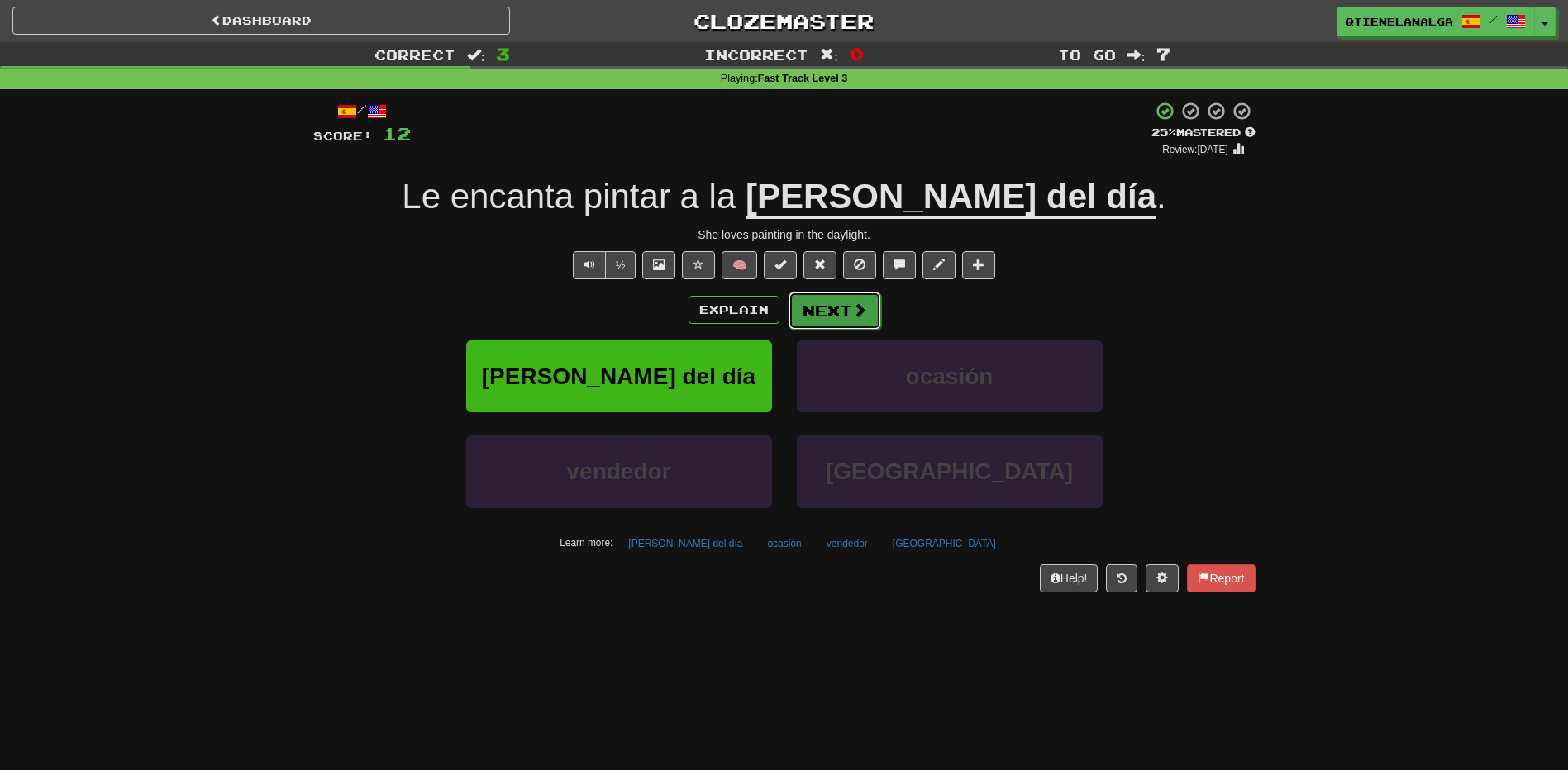
click at [825, 301] on button "Next" at bounding box center [834, 311] width 92 height 38
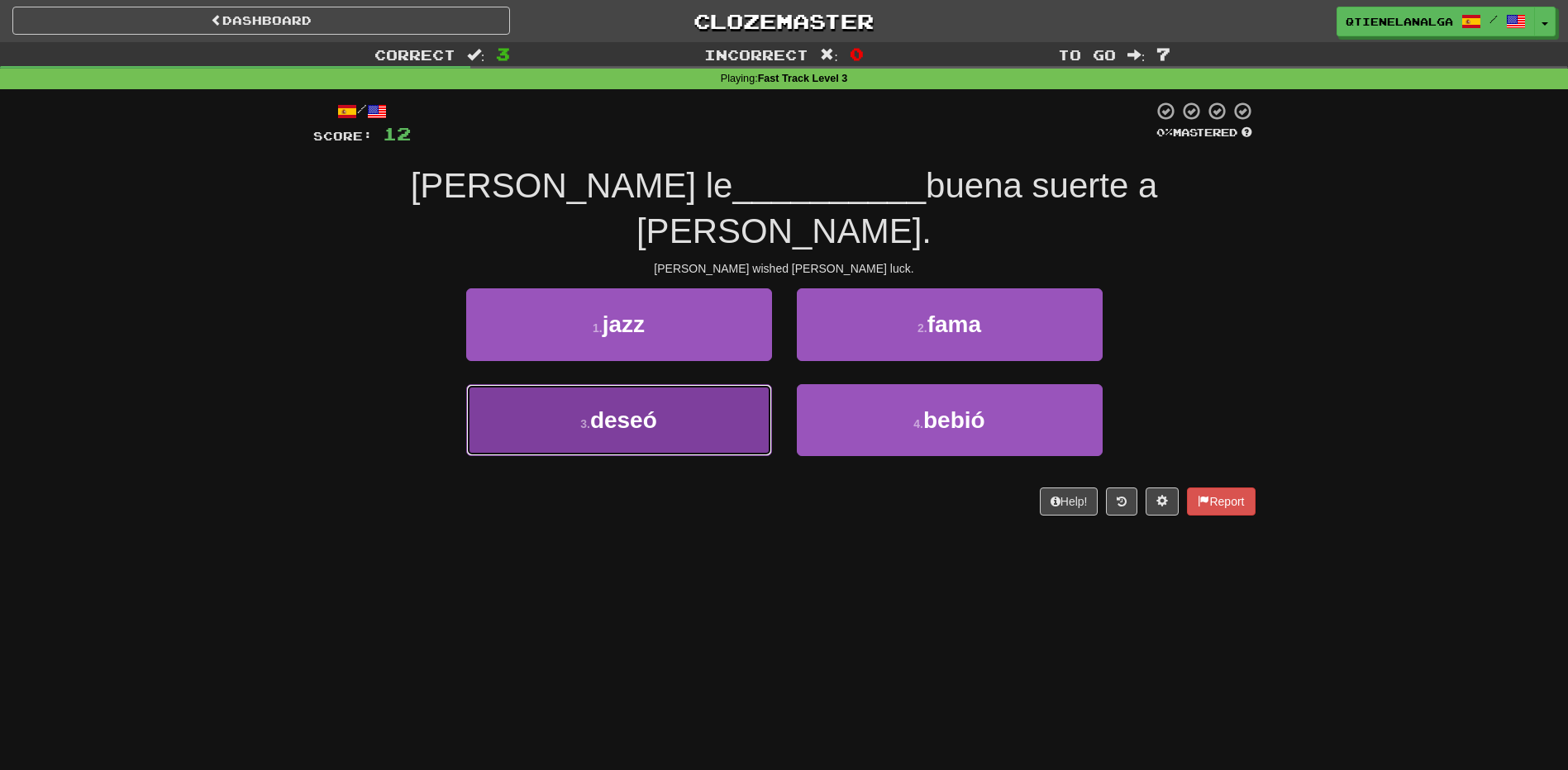
click at [606, 408] on span "deseó" at bounding box center [623, 420] width 67 height 25
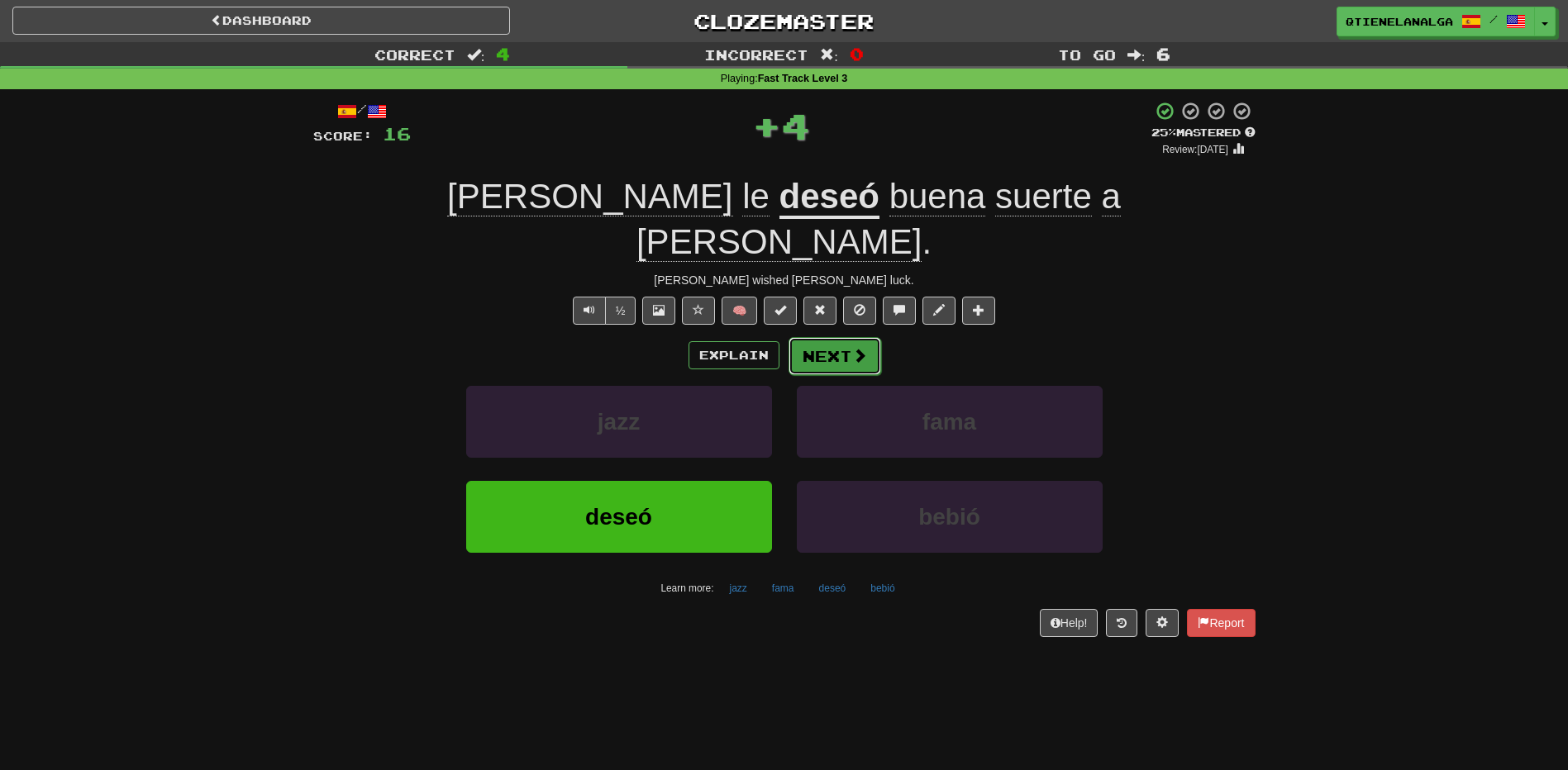
click at [852, 348] on span at bounding box center [860, 356] width 15 height 15
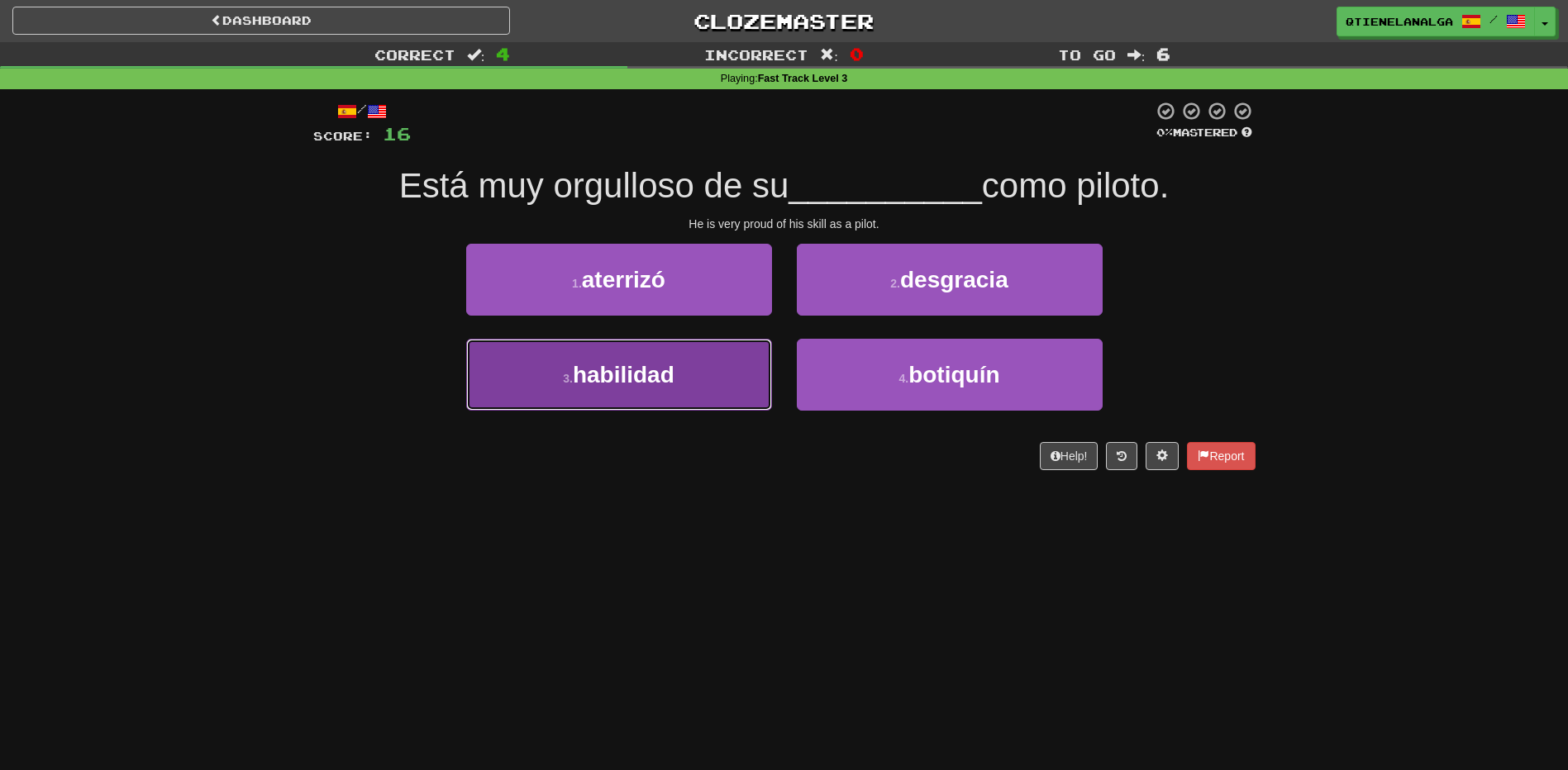
click at [670, 383] on span "habilidad" at bounding box center [623, 374] width 102 height 25
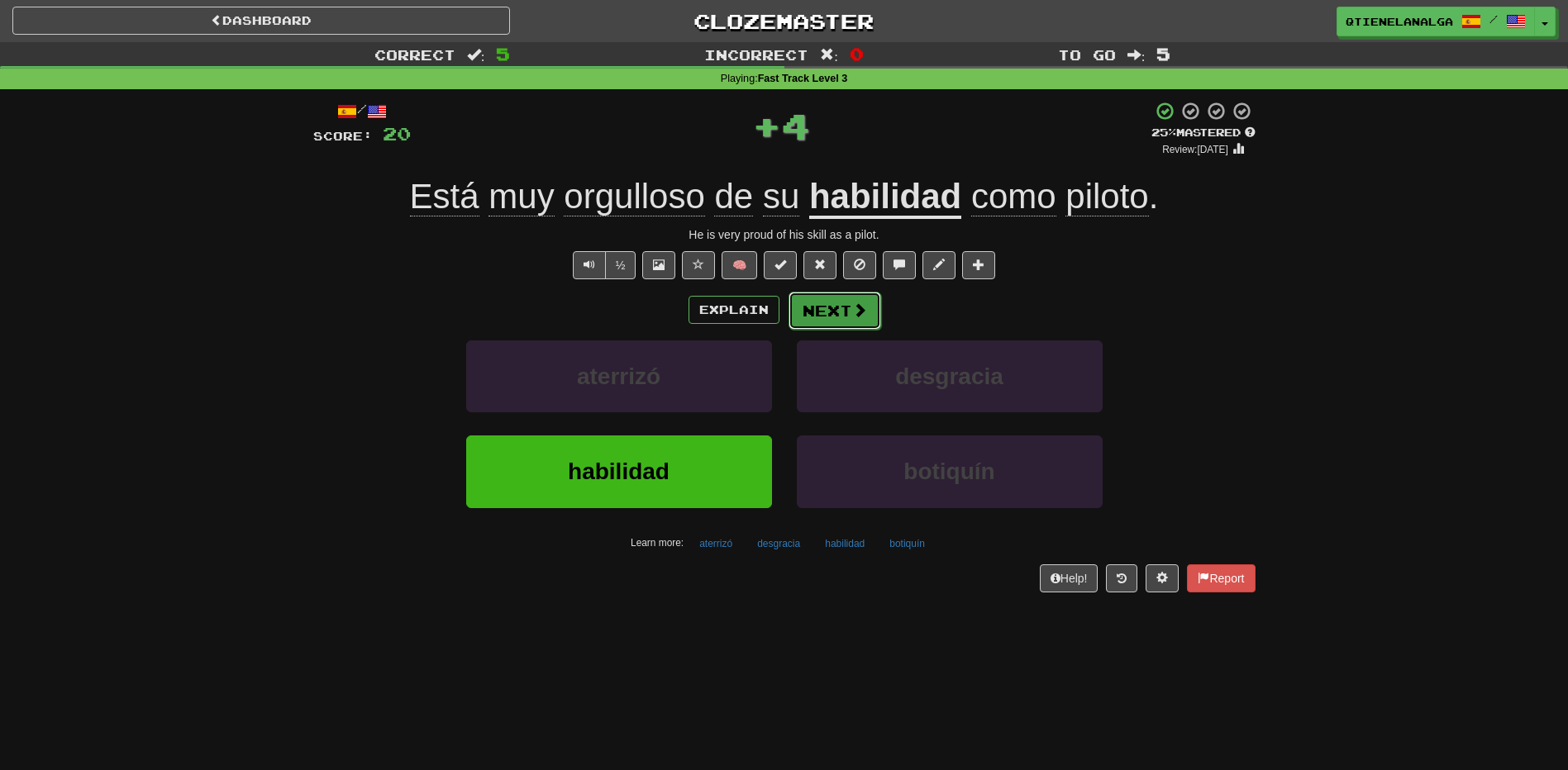
click at [816, 308] on button "Next" at bounding box center [834, 311] width 92 height 38
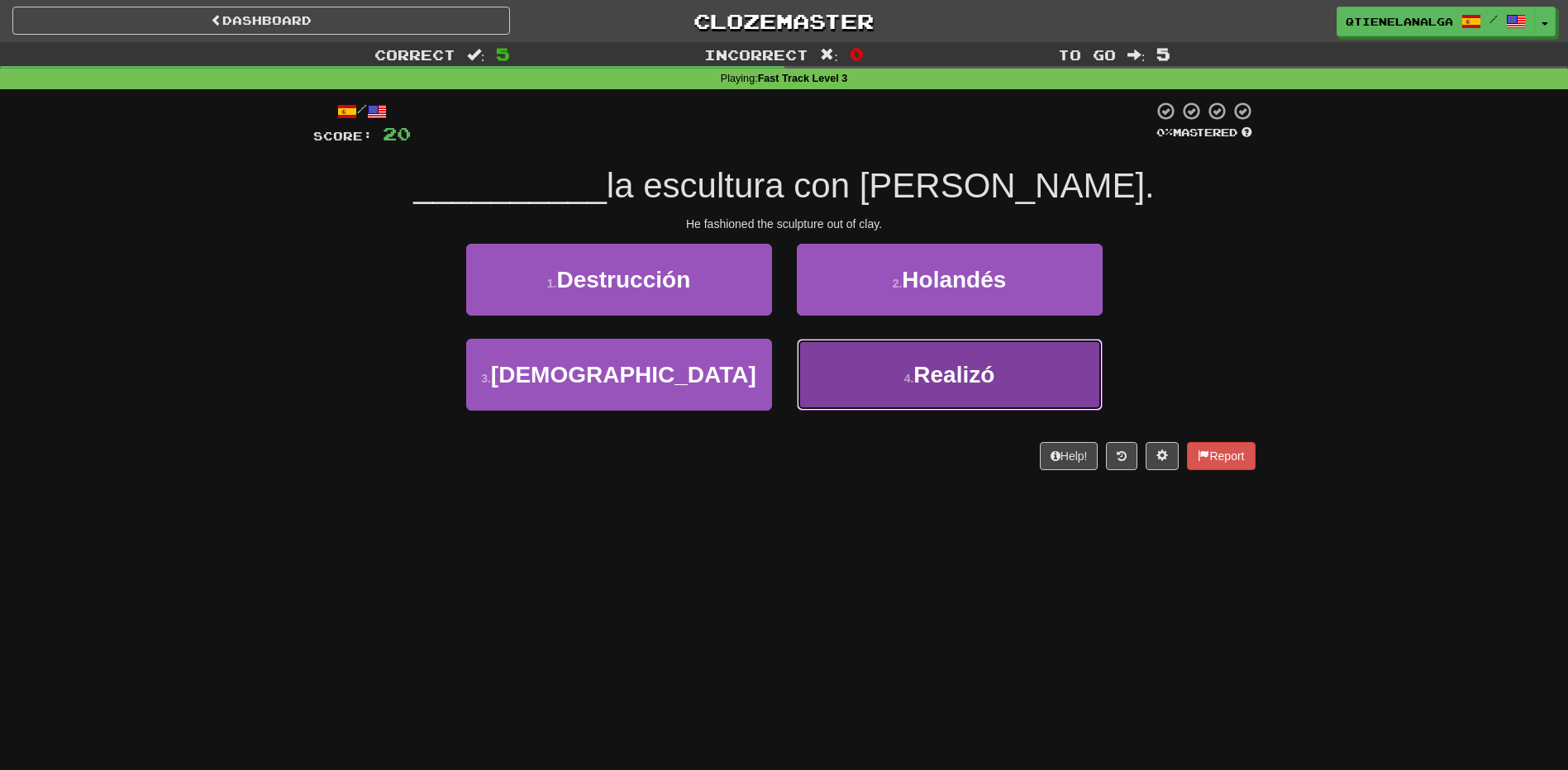
click at [896, 375] on button "4 . Realizó" at bounding box center [949, 375] width 306 height 72
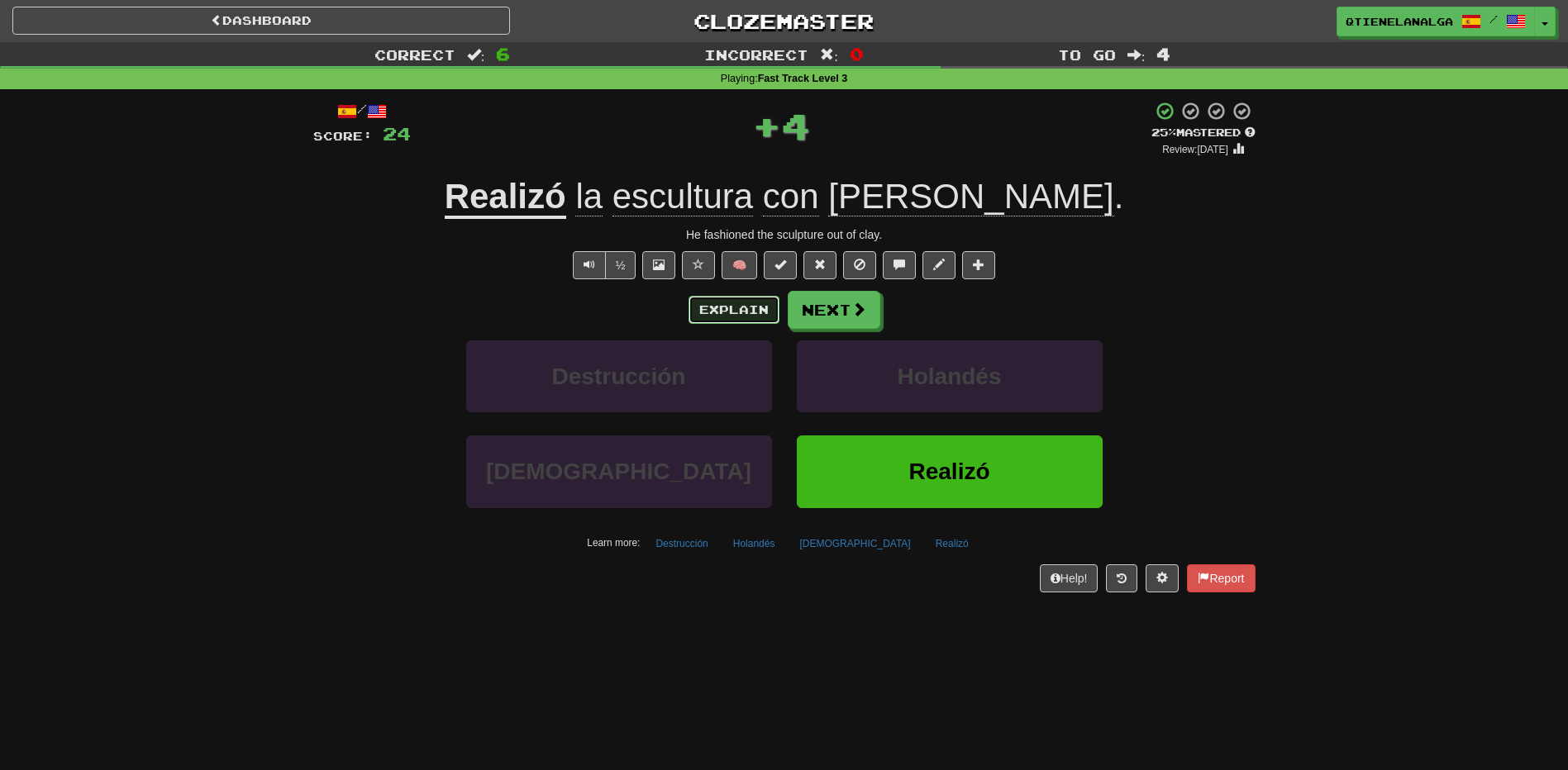
click at [735, 309] on button "Explain" at bounding box center [734, 310] width 91 height 28
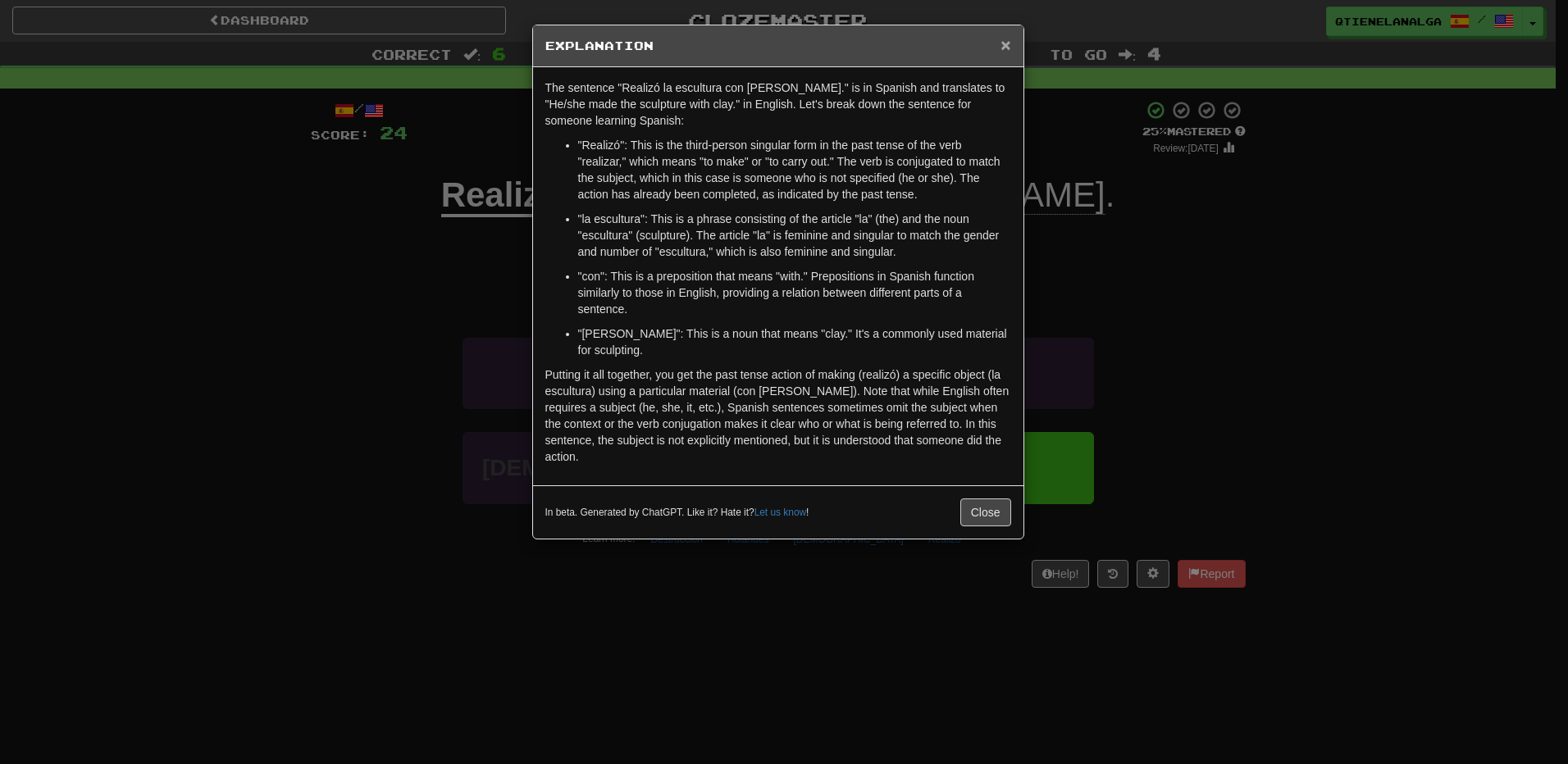
click at [1004, 40] on span "×" at bounding box center [1005, 45] width 10 height 19
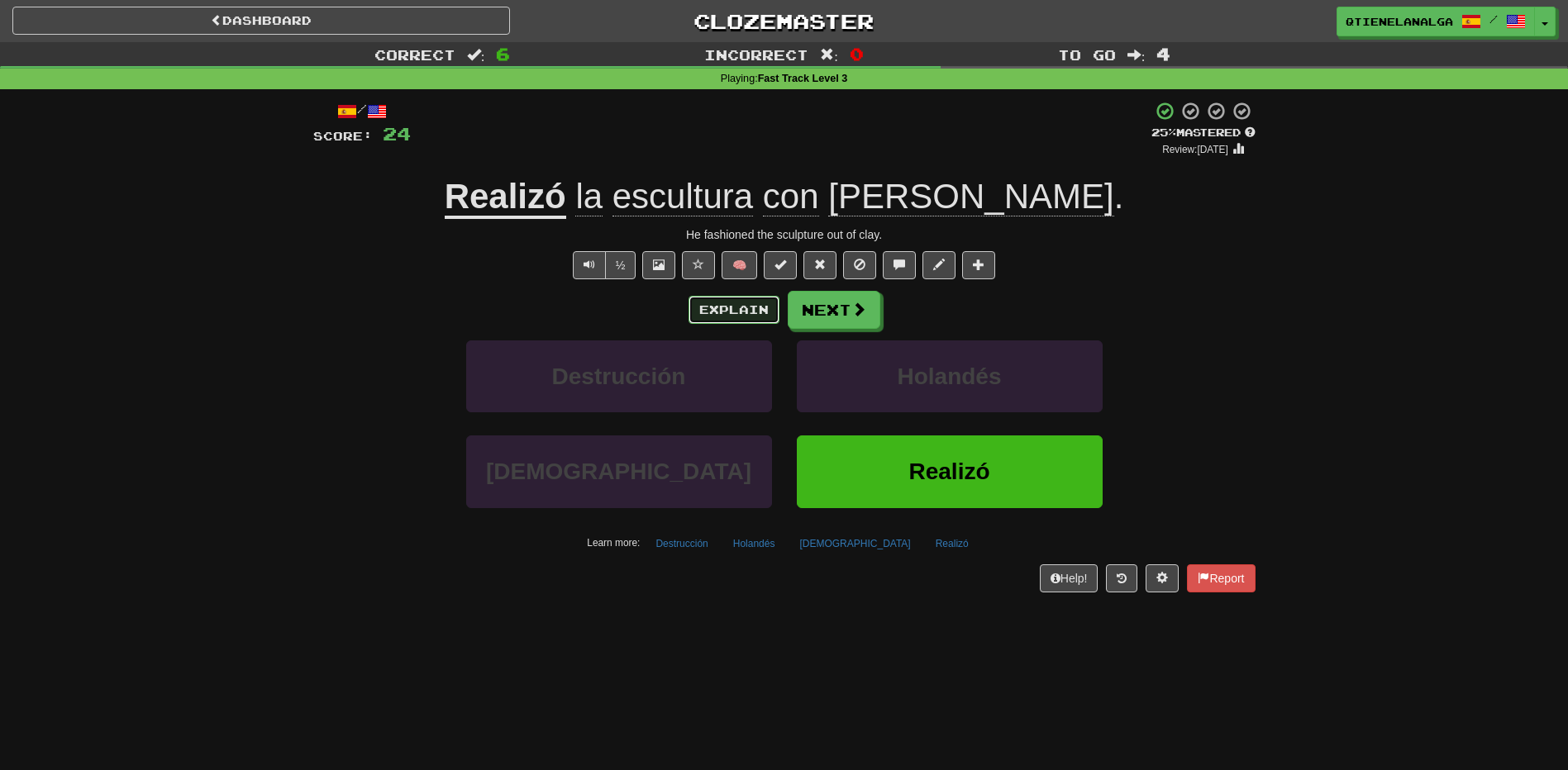
click at [741, 310] on button "Explain" at bounding box center [734, 310] width 91 height 28
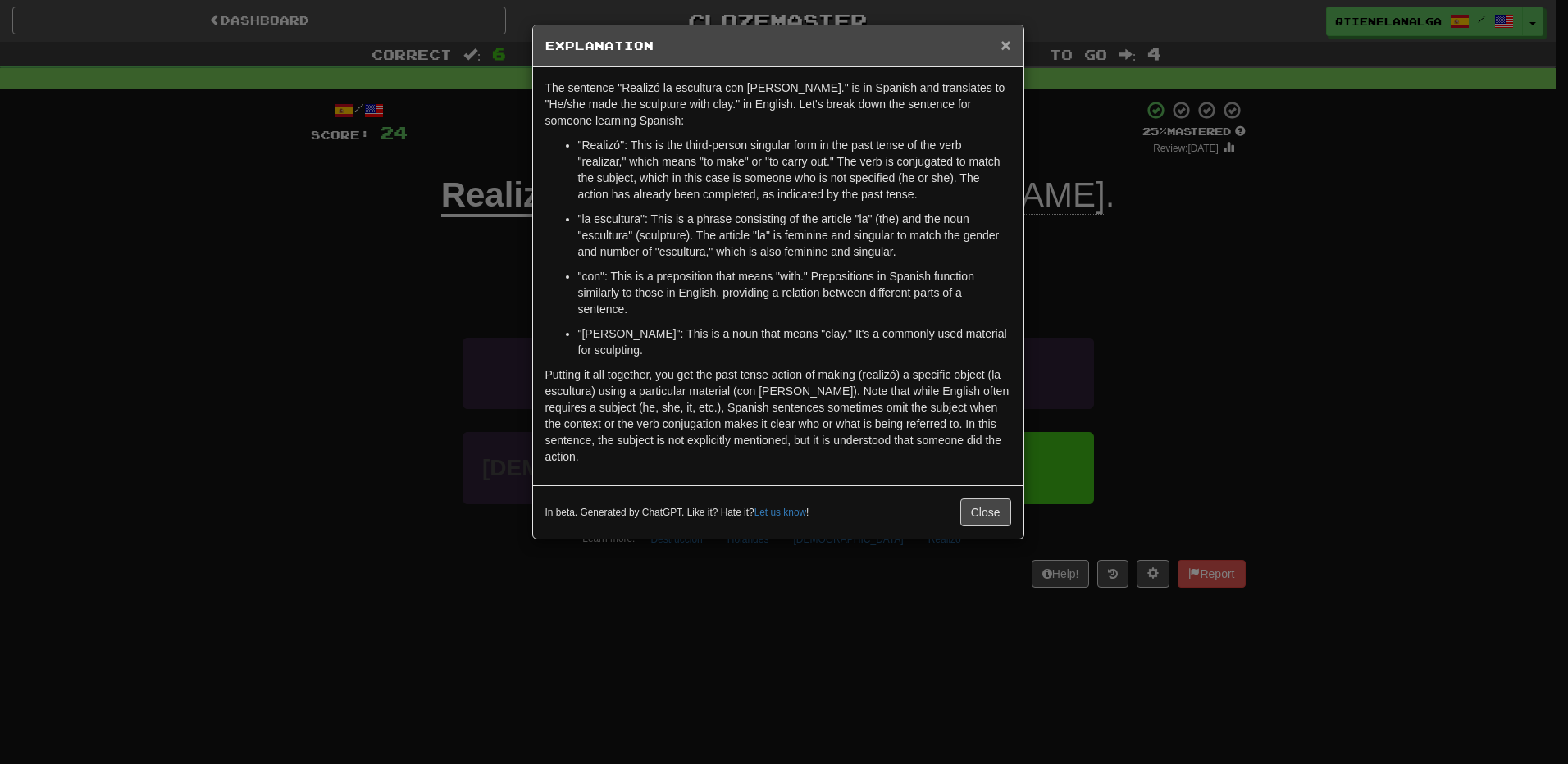
click at [1004, 44] on span "×" at bounding box center [1005, 45] width 10 height 19
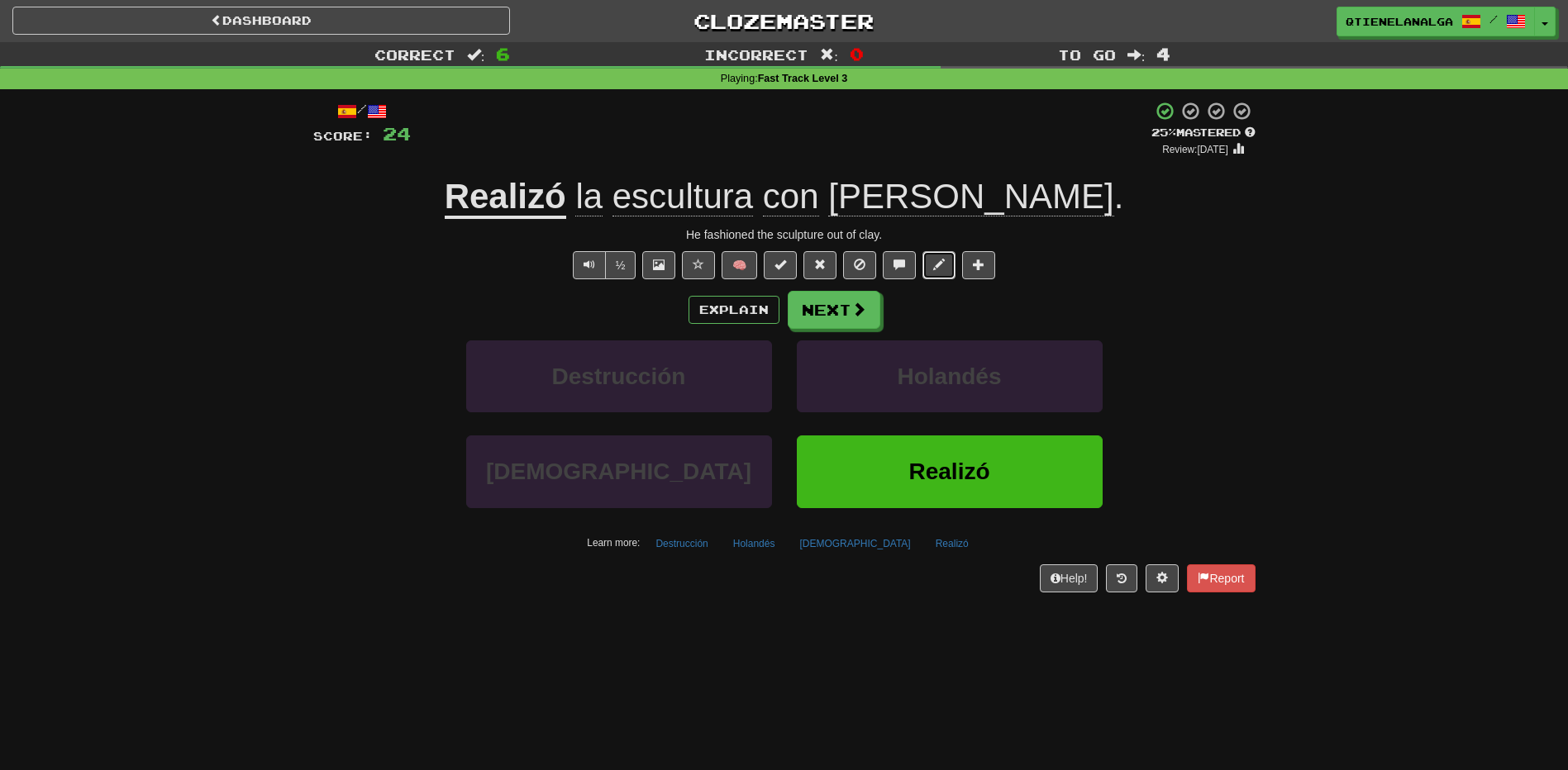
click at [945, 265] on span at bounding box center [939, 265] width 11 height 11
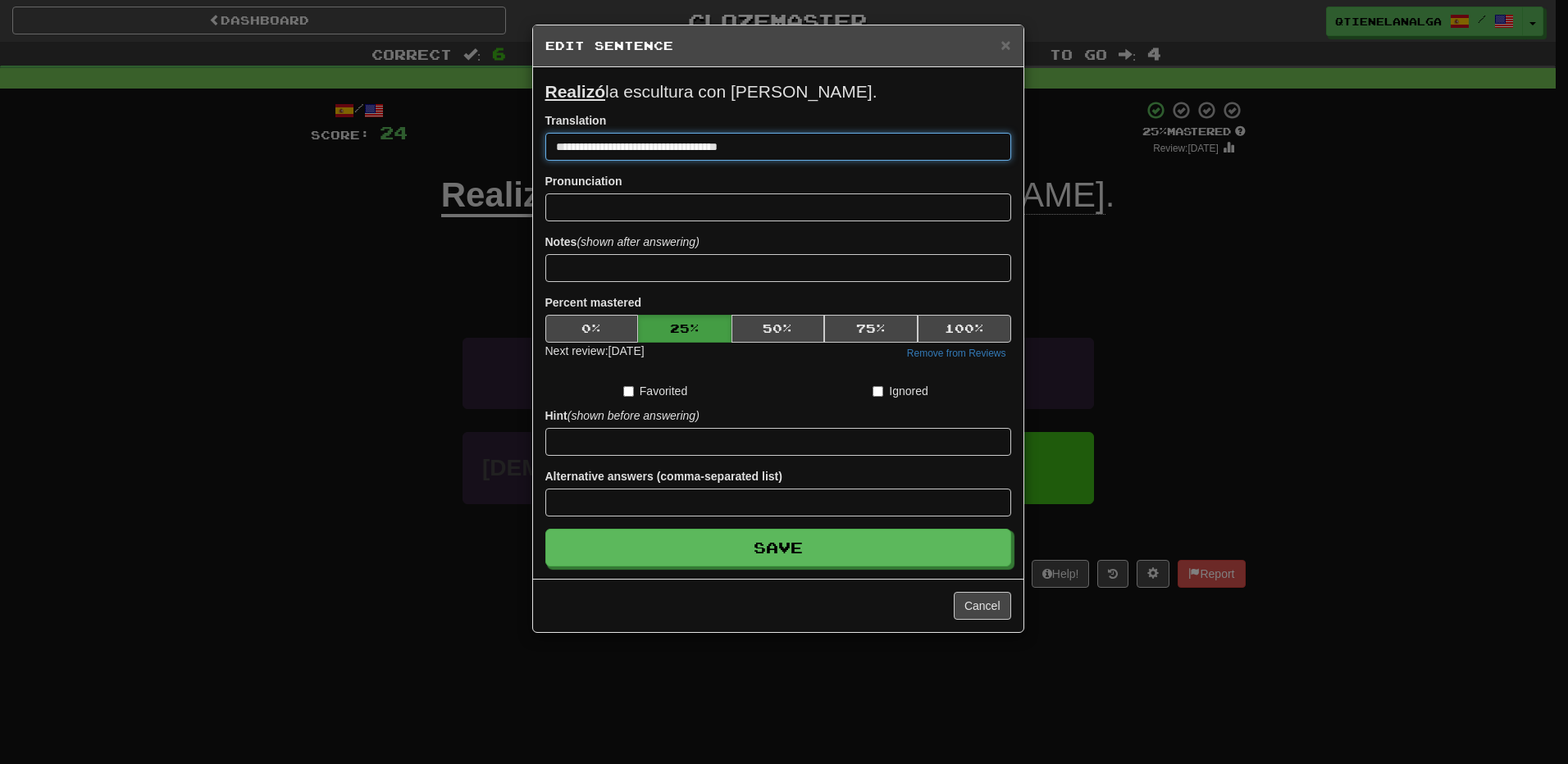
drag, startPoint x: 622, startPoint y: 145, endPoint x: 573, endPoint y: 149, distance: 49.2
click at [573, 149] on input "**********" at bounding box center [778, 147] width 466 height 28
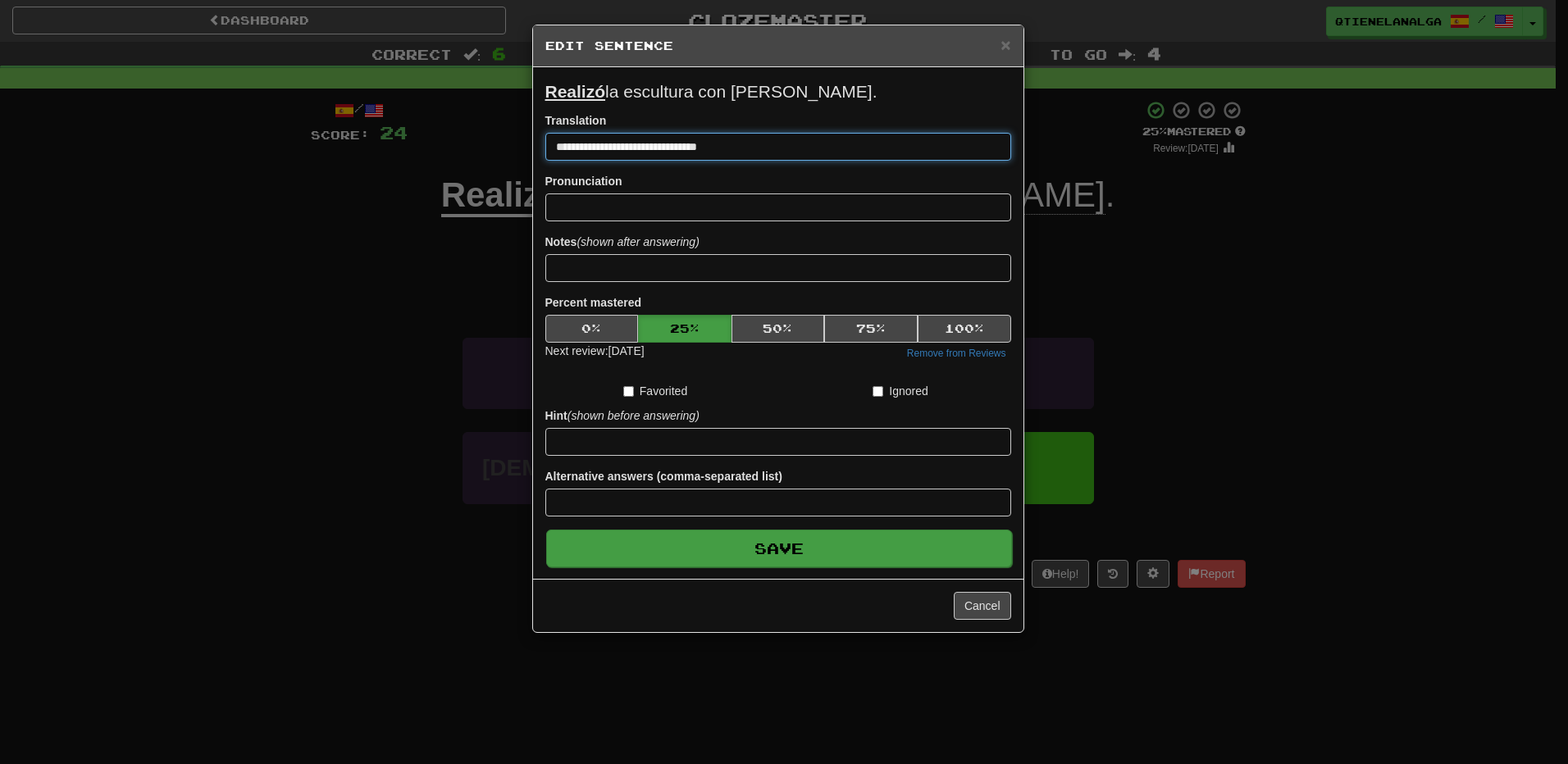
type input "**********"
click at [855, 548] on button "Save" at bounding box center [779, 548] width 466 height 37
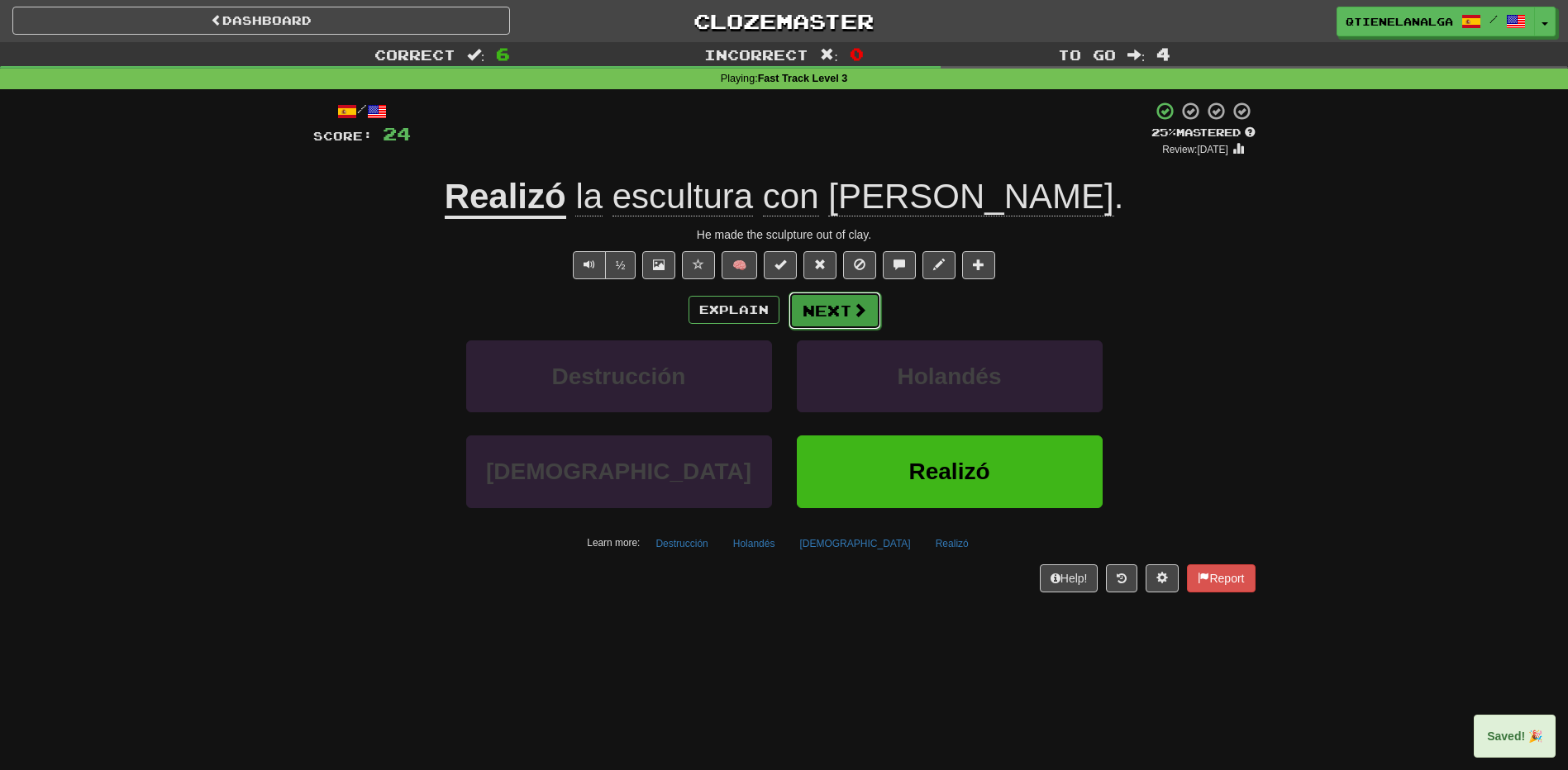
click at [847, 304] on button "Next" at bounding box center [834, 311] width 92 height 38
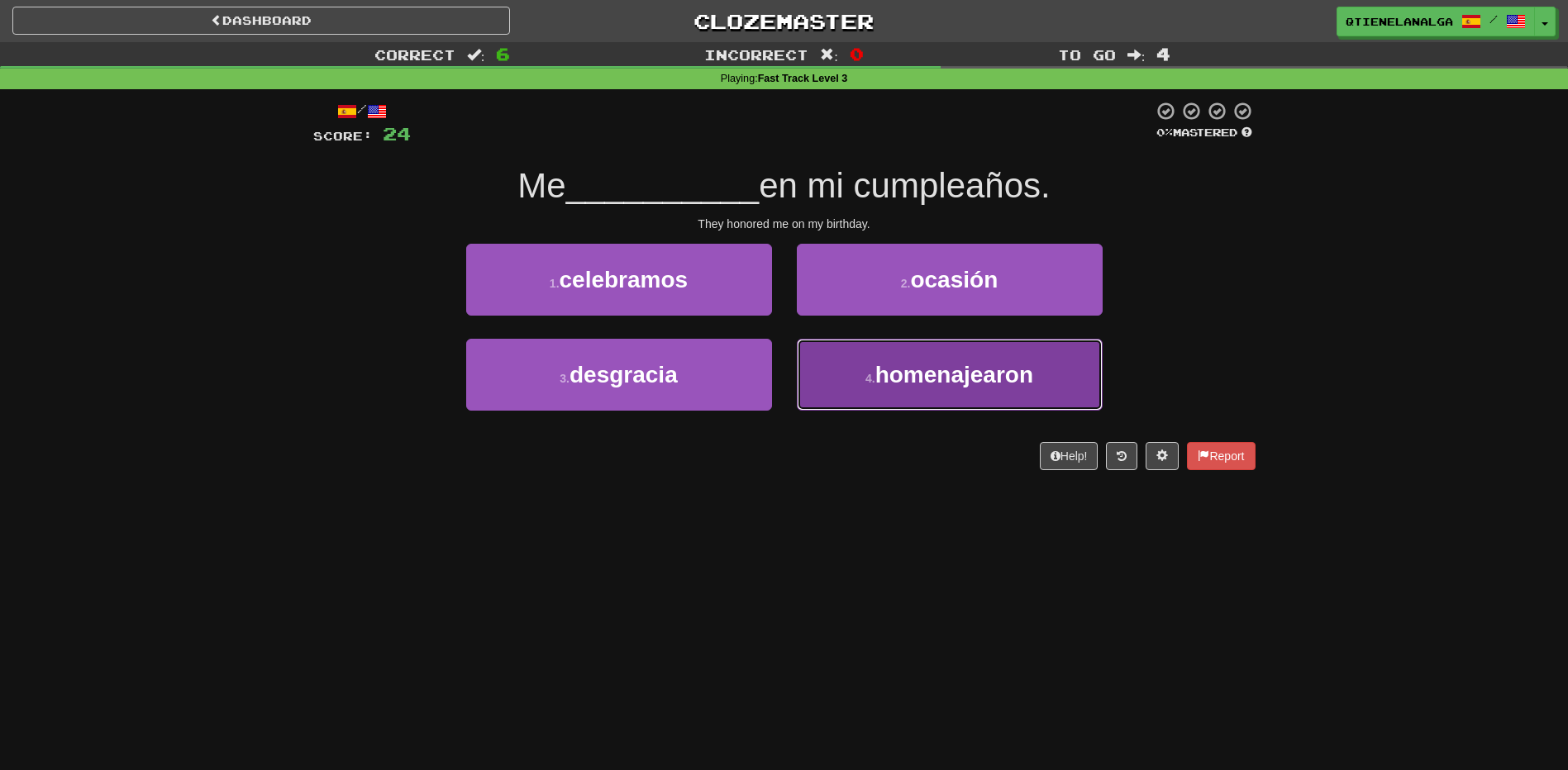
click at [1012, 371] on span "homenajearon" at bounding box center [955, 374] width 158 height 25
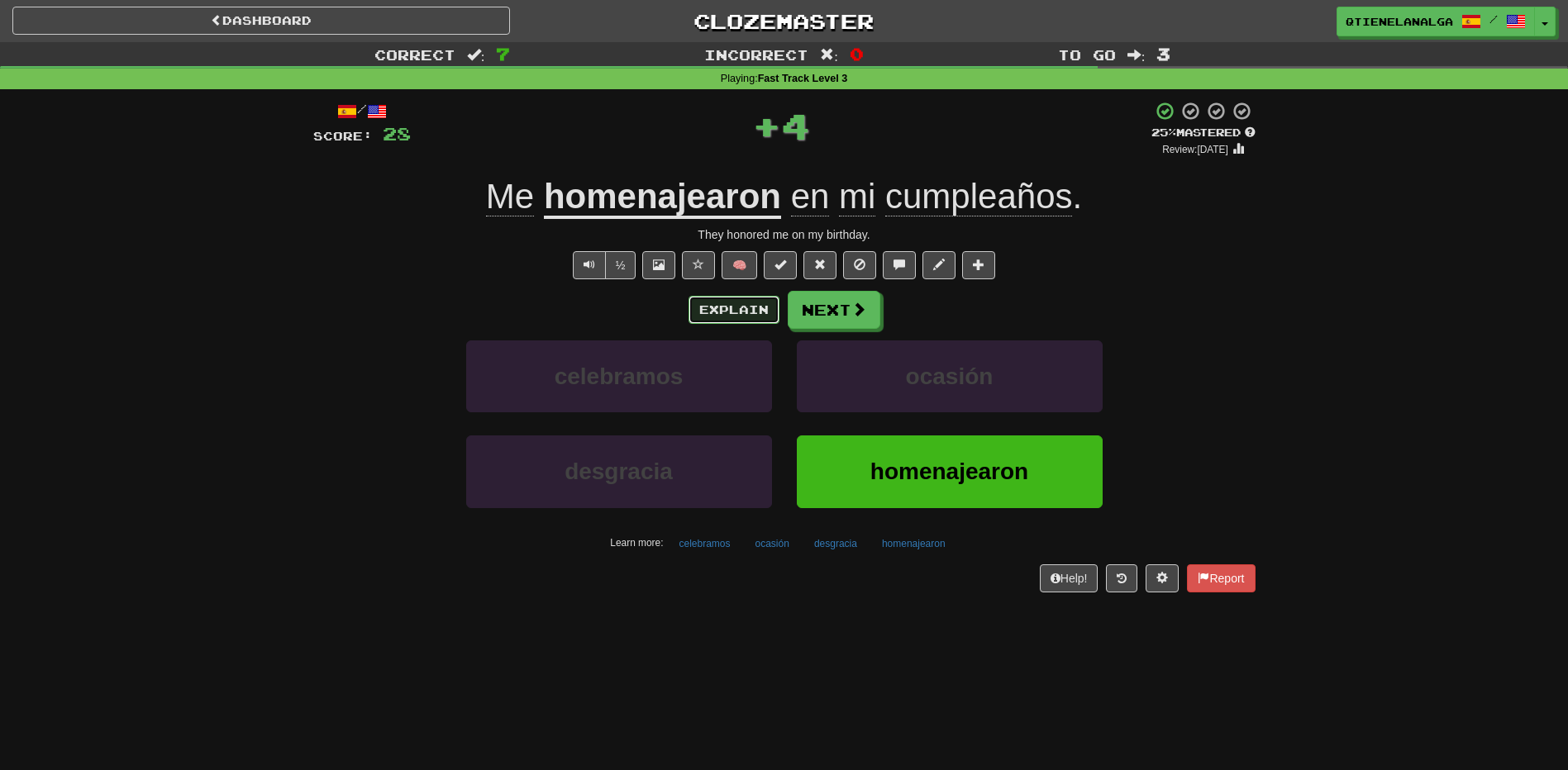
click at [748, 307] on button "Explain" at bounding box center [734, 310] width 91 height 28
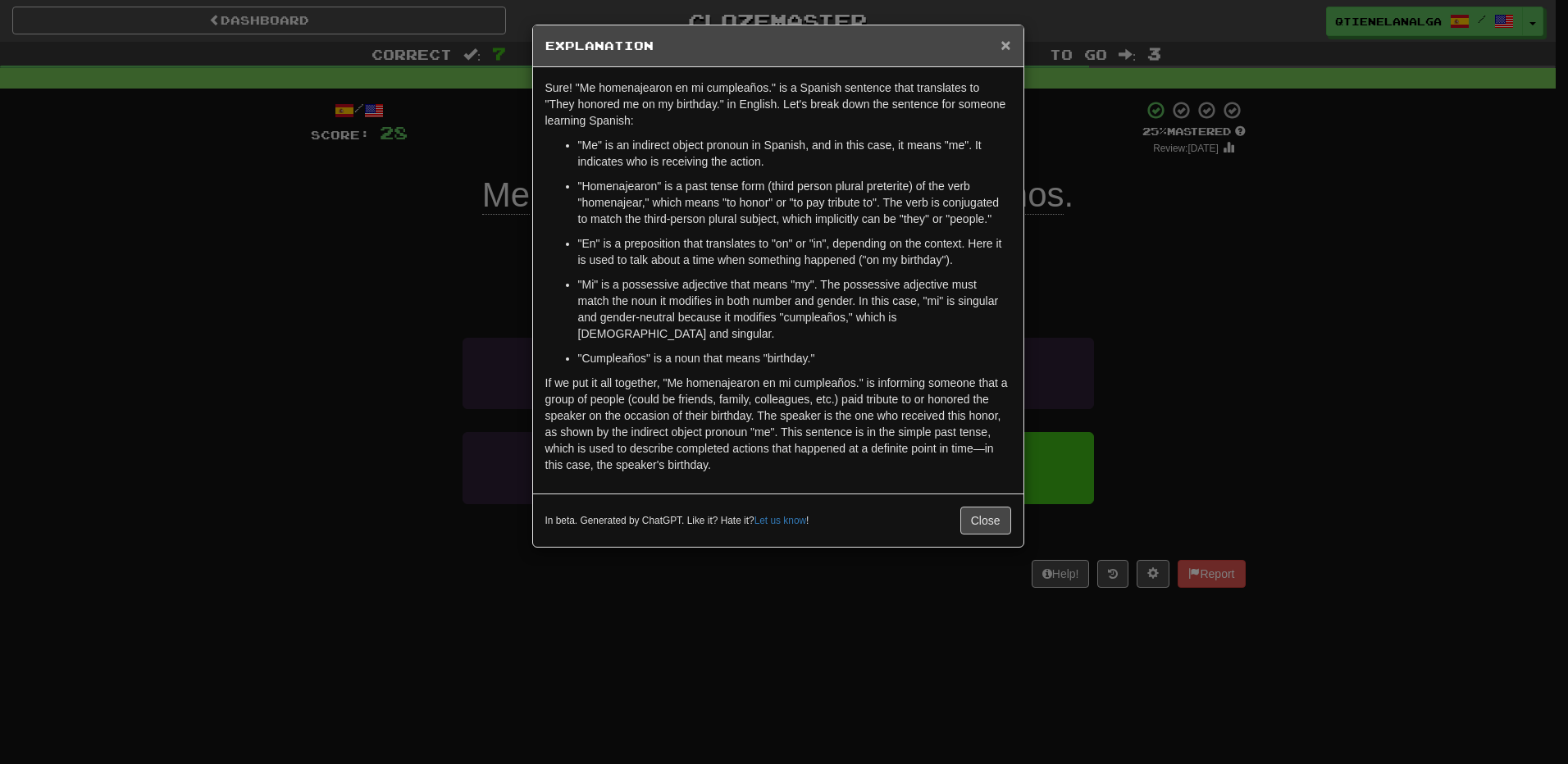
click at [1008, 36] on span "×" at bounding box center [1005, 45] width 10 height 19
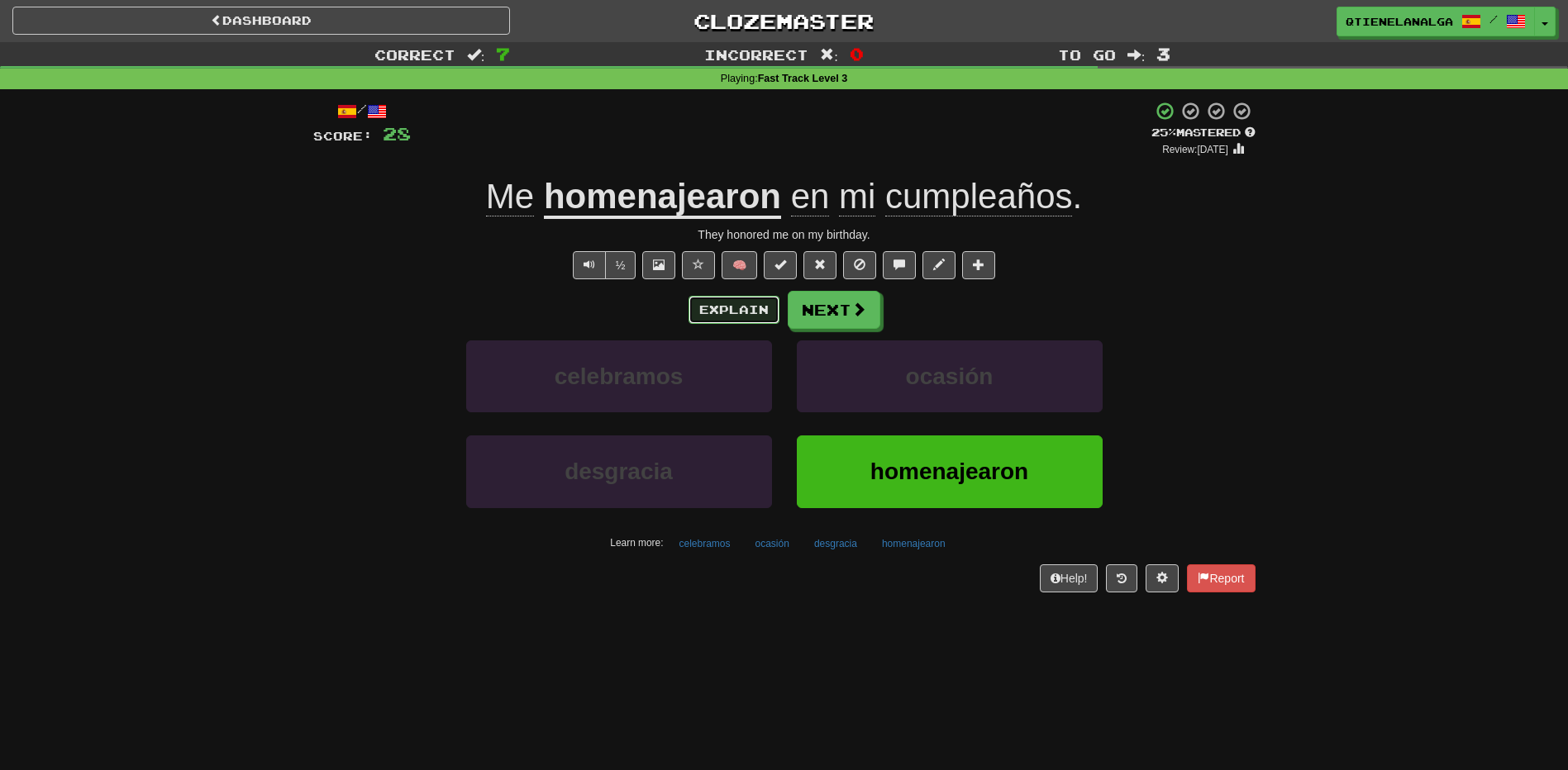
click at [700, 297] on button "Explain" at bounding box center [734, 310] width 91 height 28
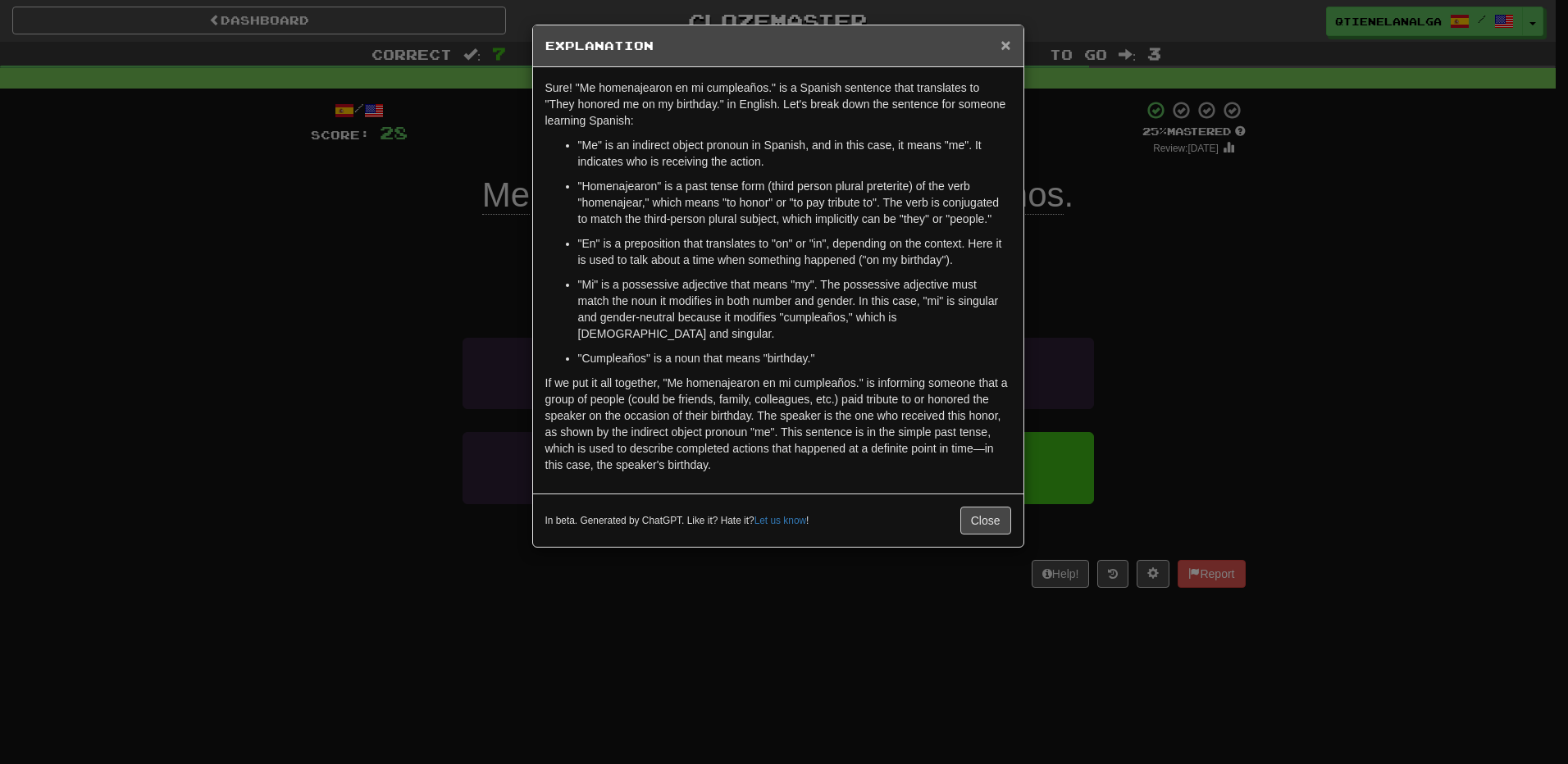
click at [1008, 36] on span "×" at bounding box center [1005, 45] width 10 height 19
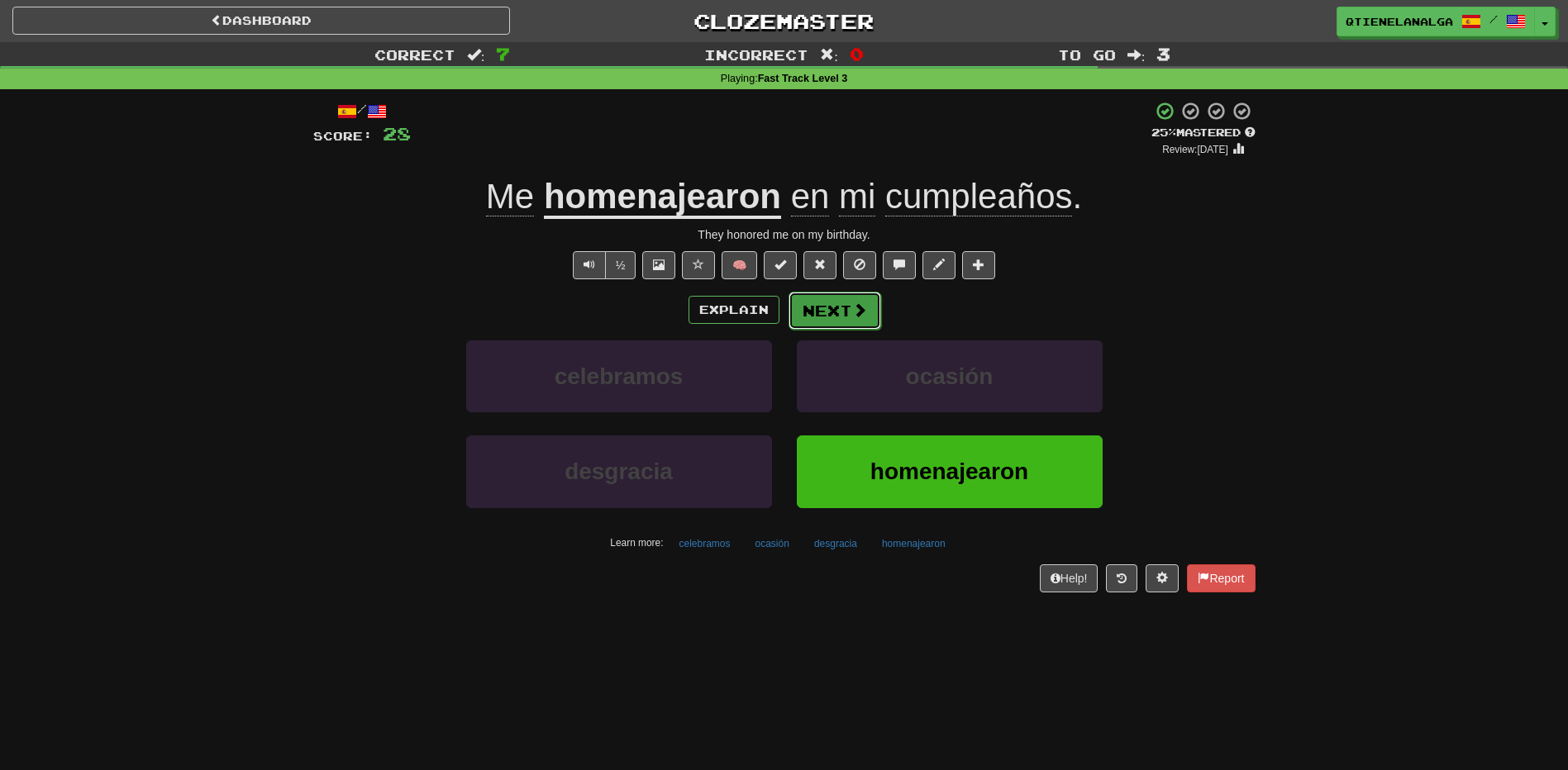
click at [846, 303] on button "Next" at bounding box center [834, 311] width 92 height 38
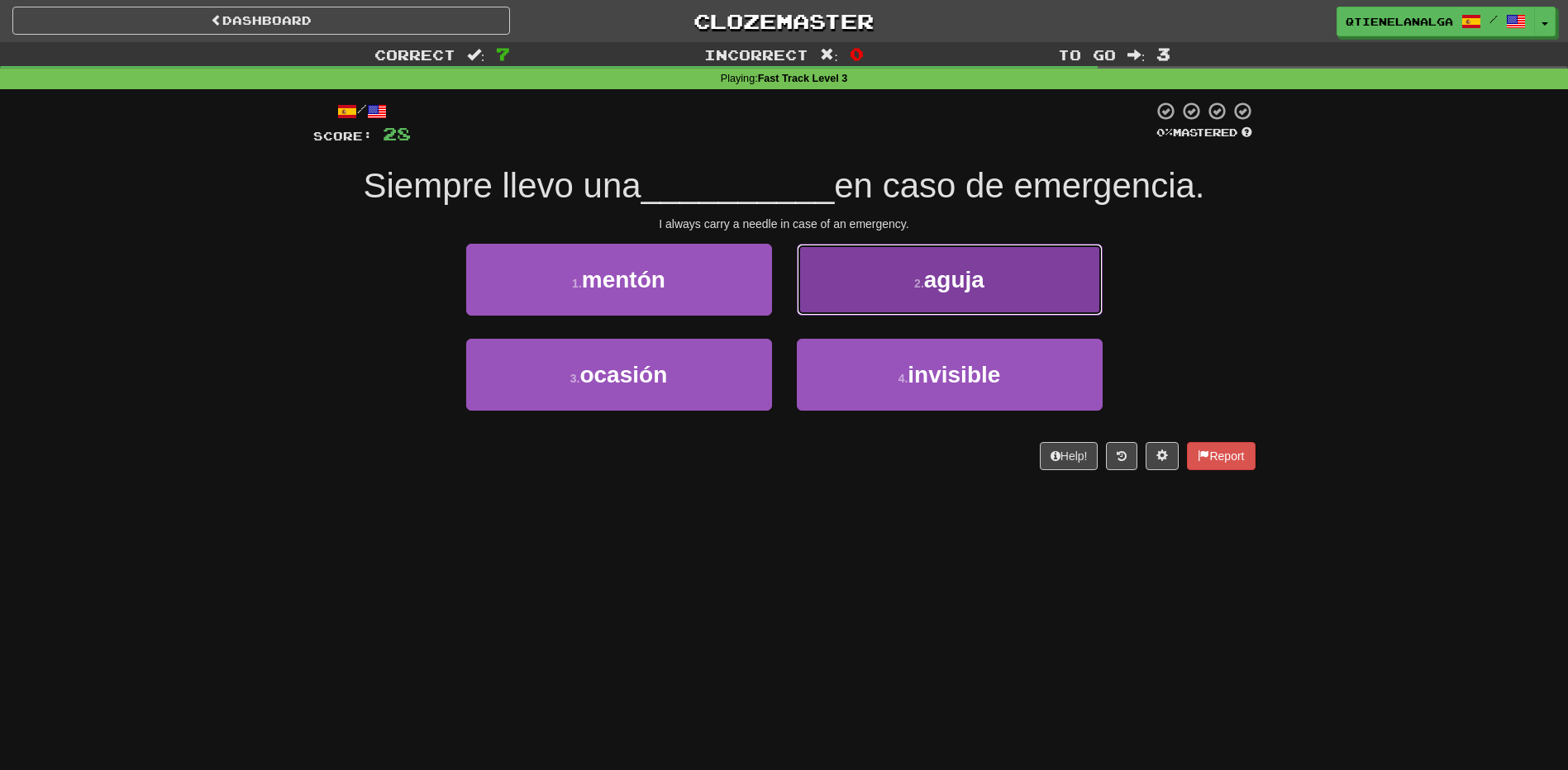
click at [868, 294] on button "2 . aguja" at bounding box center [949, 280] width 306 height 72
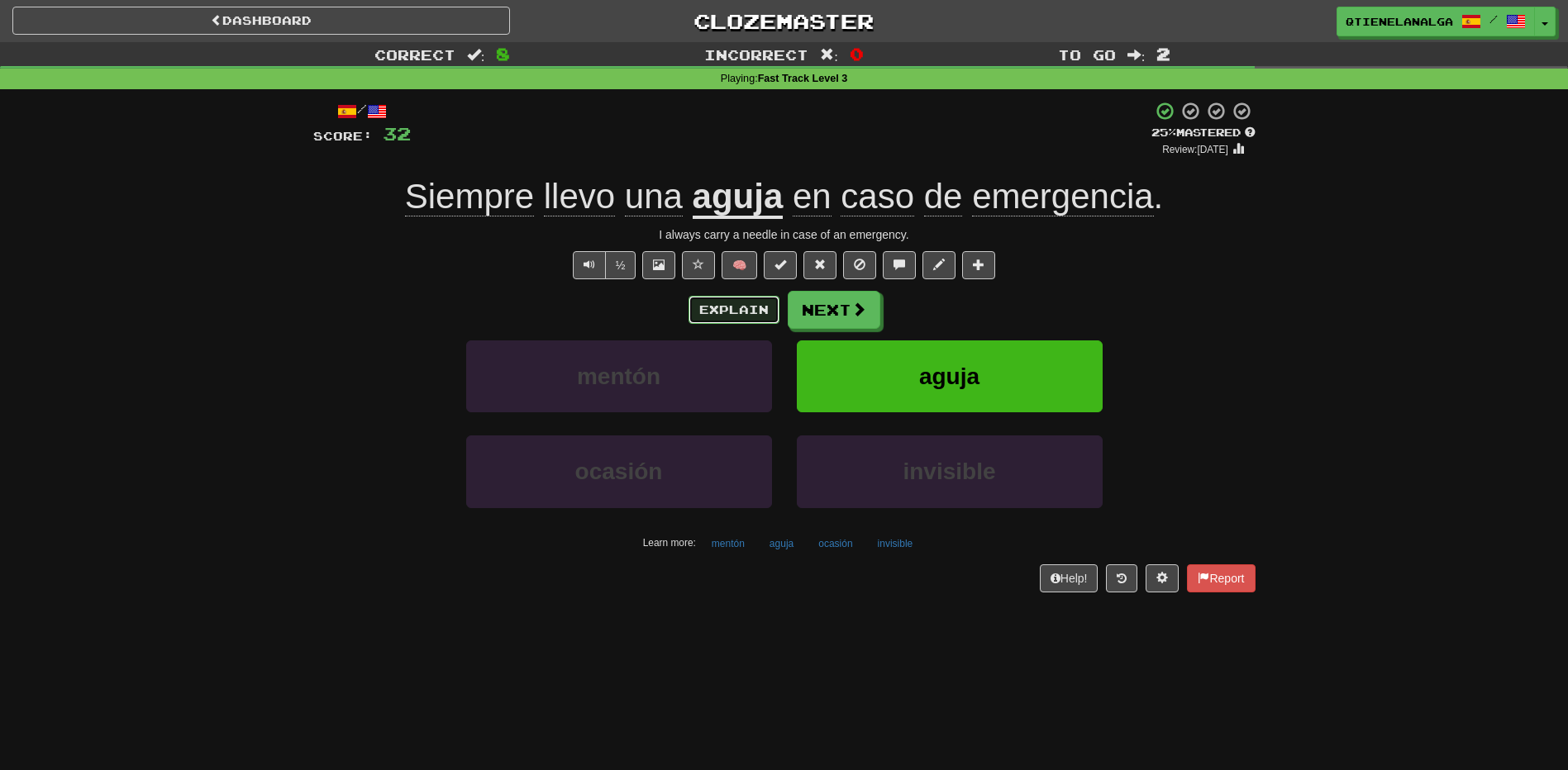
click at [711, 301] on button "Explain" at bounding box center [734, 310] width 91 height 28
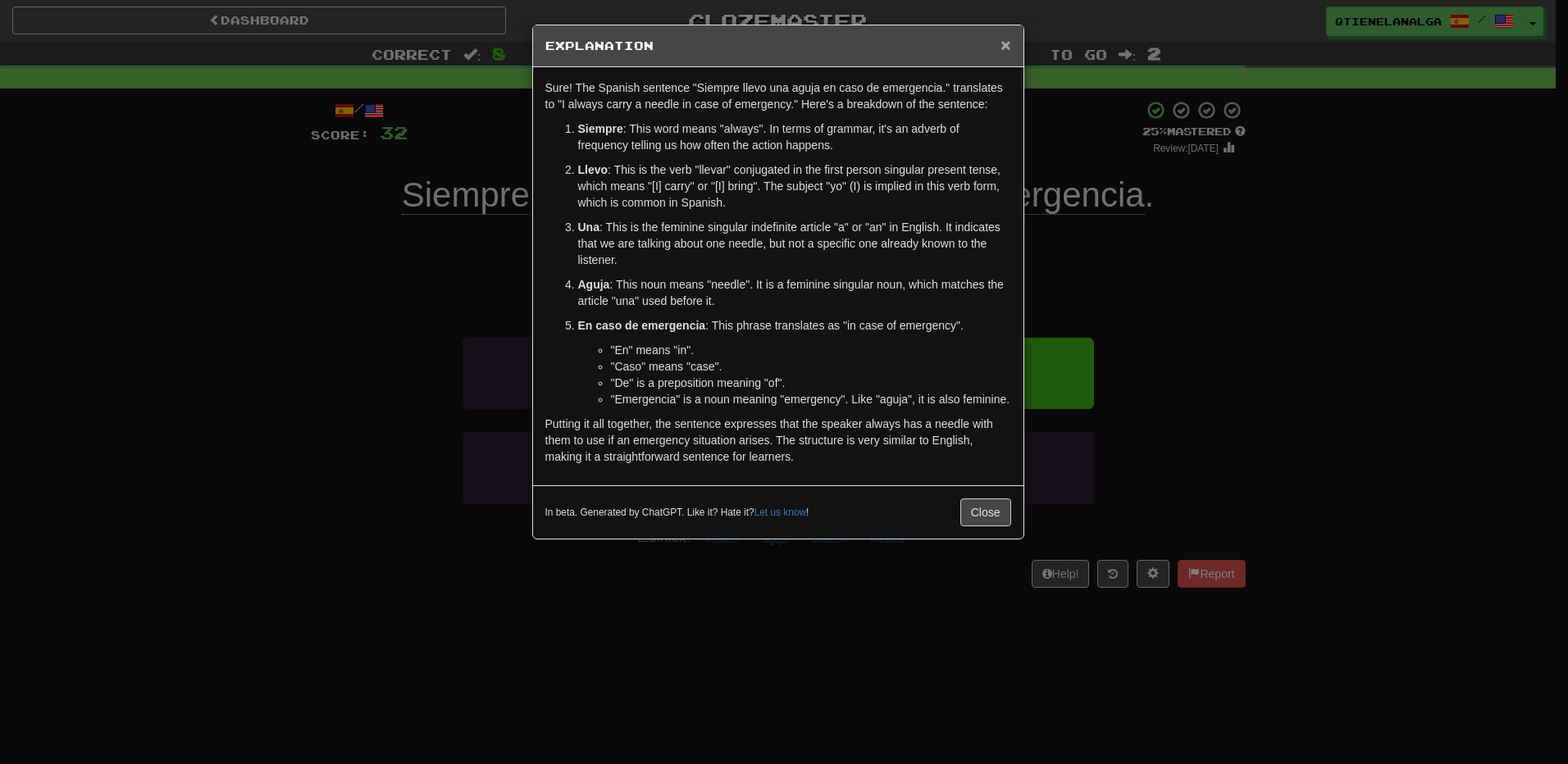
click at [1001, 39] on span "×" at bounding box center [1005, 45] width 10 height 19
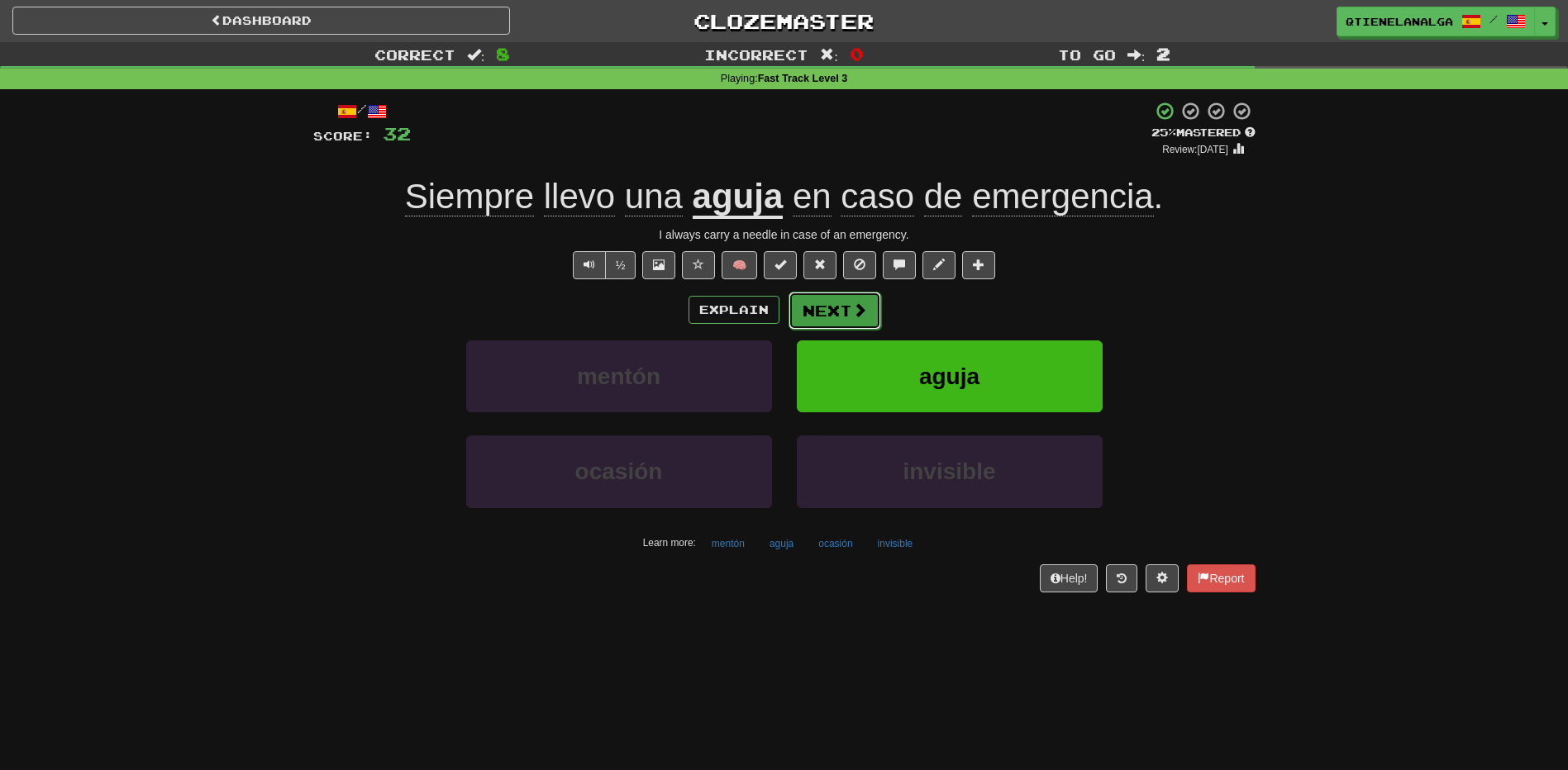
click at [816, 307] on button "Next" at bounding box center [834, 311] width 92 height 38
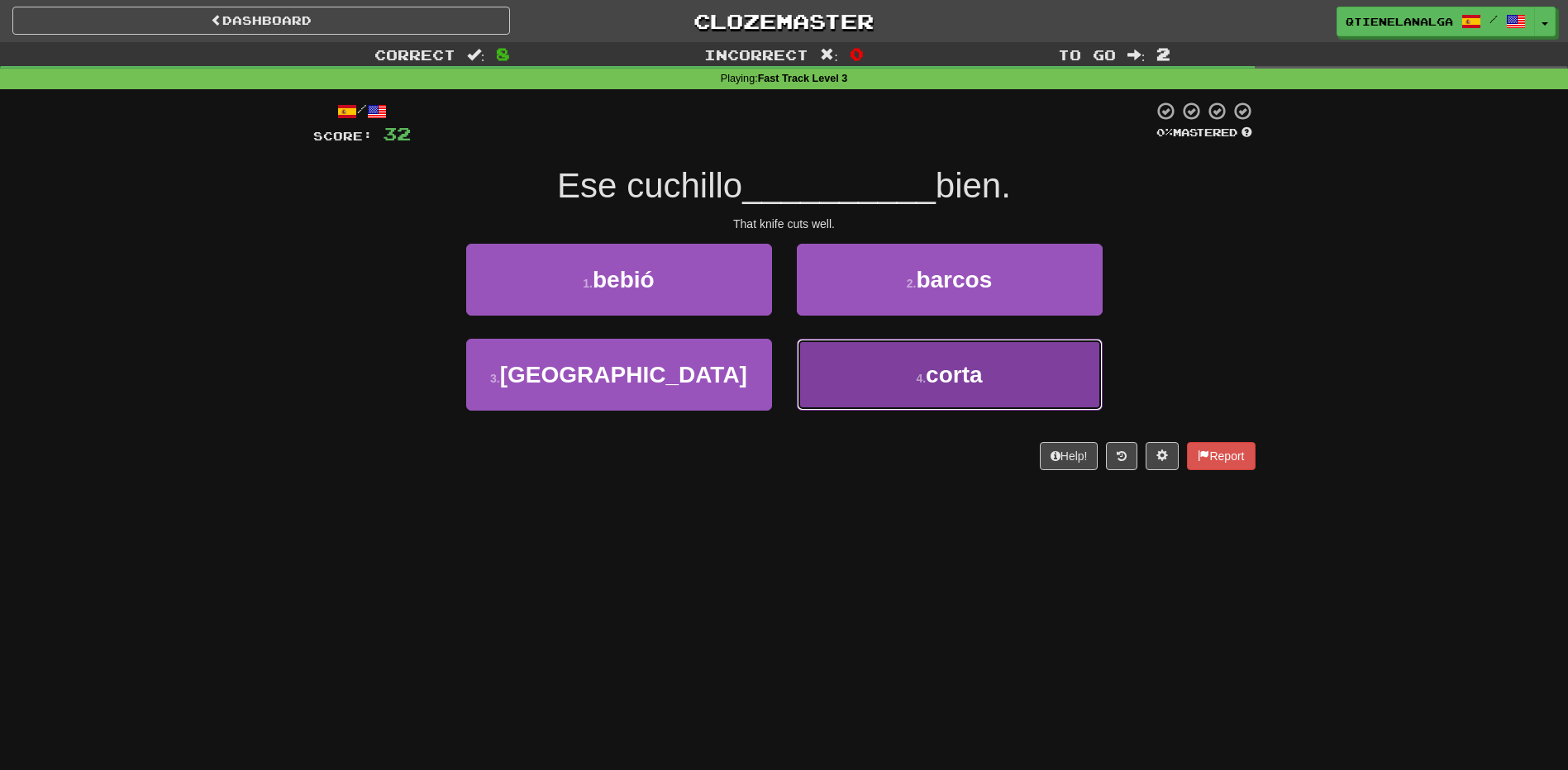
click at [910, 353] on button "4 . corta" at bounding box center [949, 375] width 306 height 72
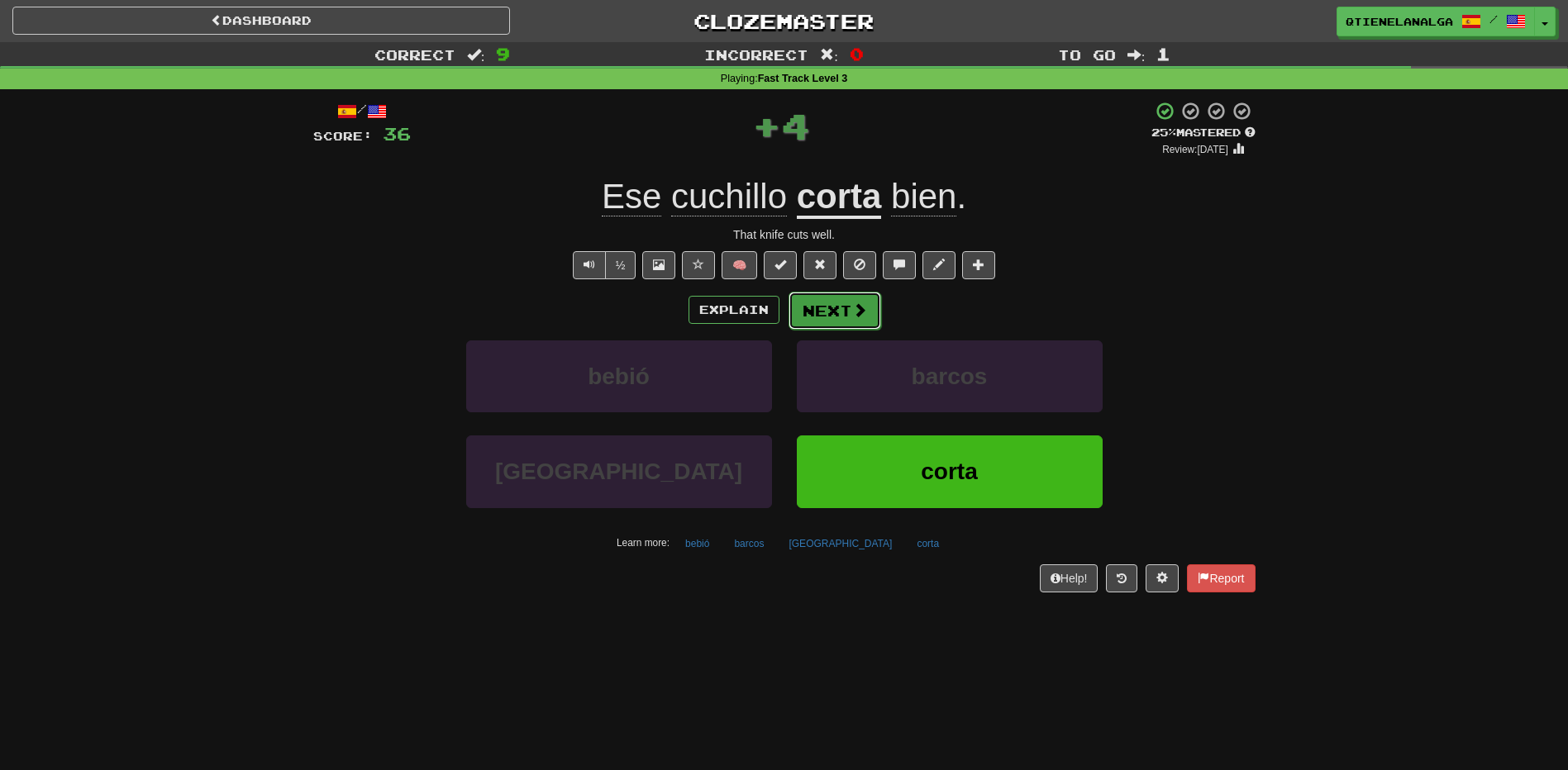
click at [849, 304] on button "Next" at bounding box center [834, 311] width 92 height 38
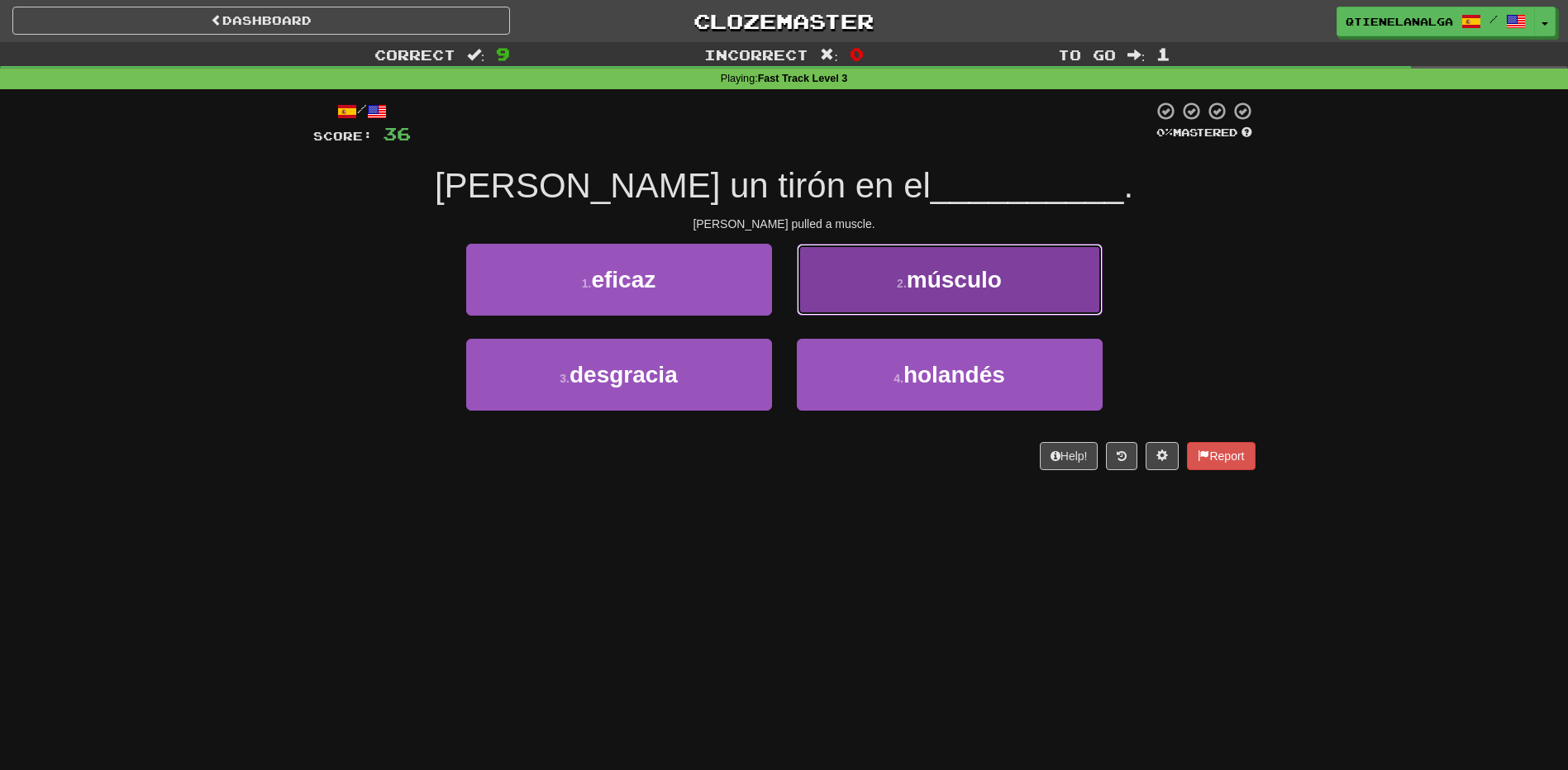
click at [939, 276] on span "músculo" at bounding box center [954, 280] width 95 height 25
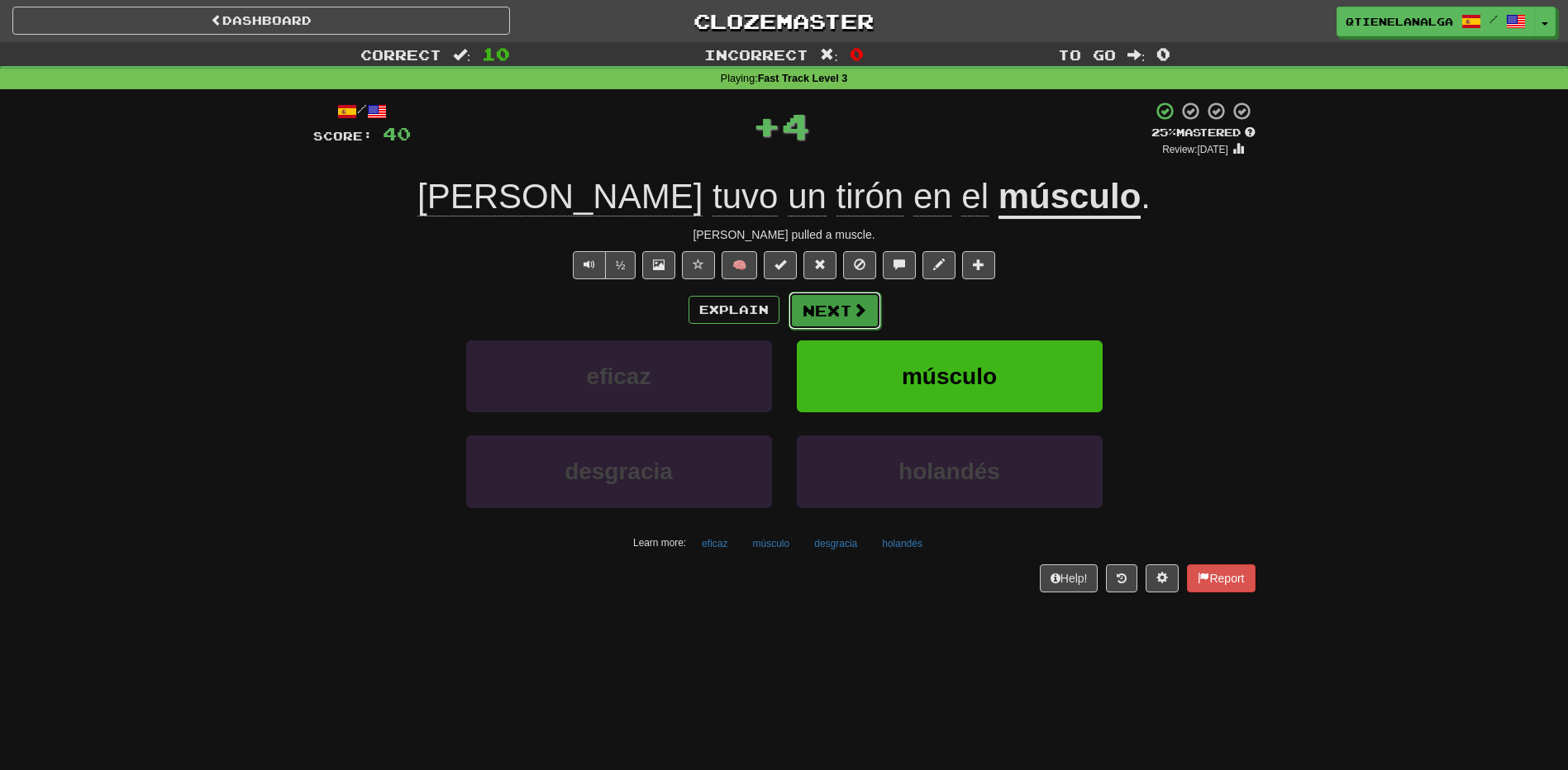
click at [838, 303] on button "Next" at bounding box center [834, 311] width 92 height 38
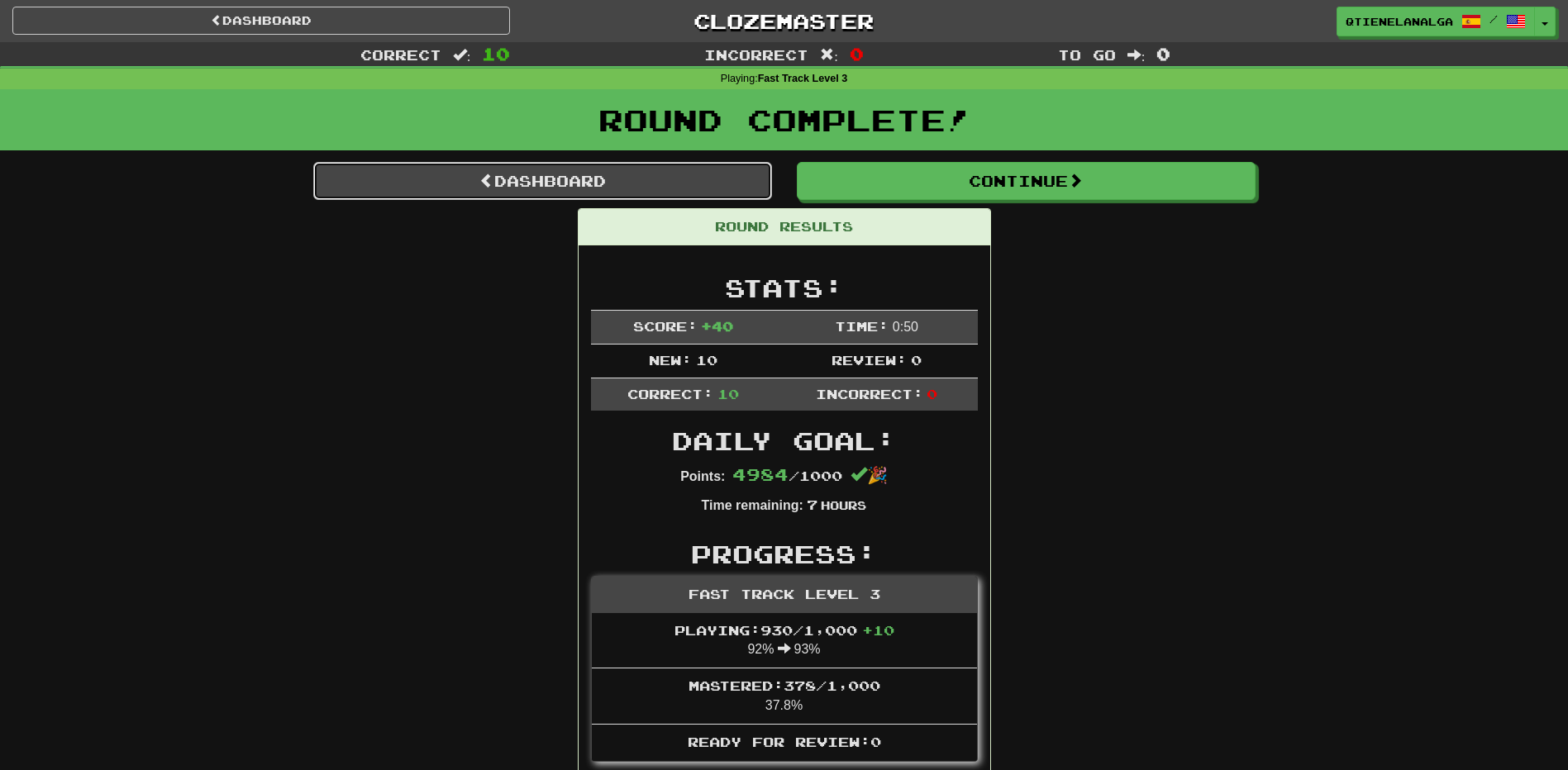
click at [644, 164] on link "Dashboard" at bounding box center [542, 181] width 459 height 38
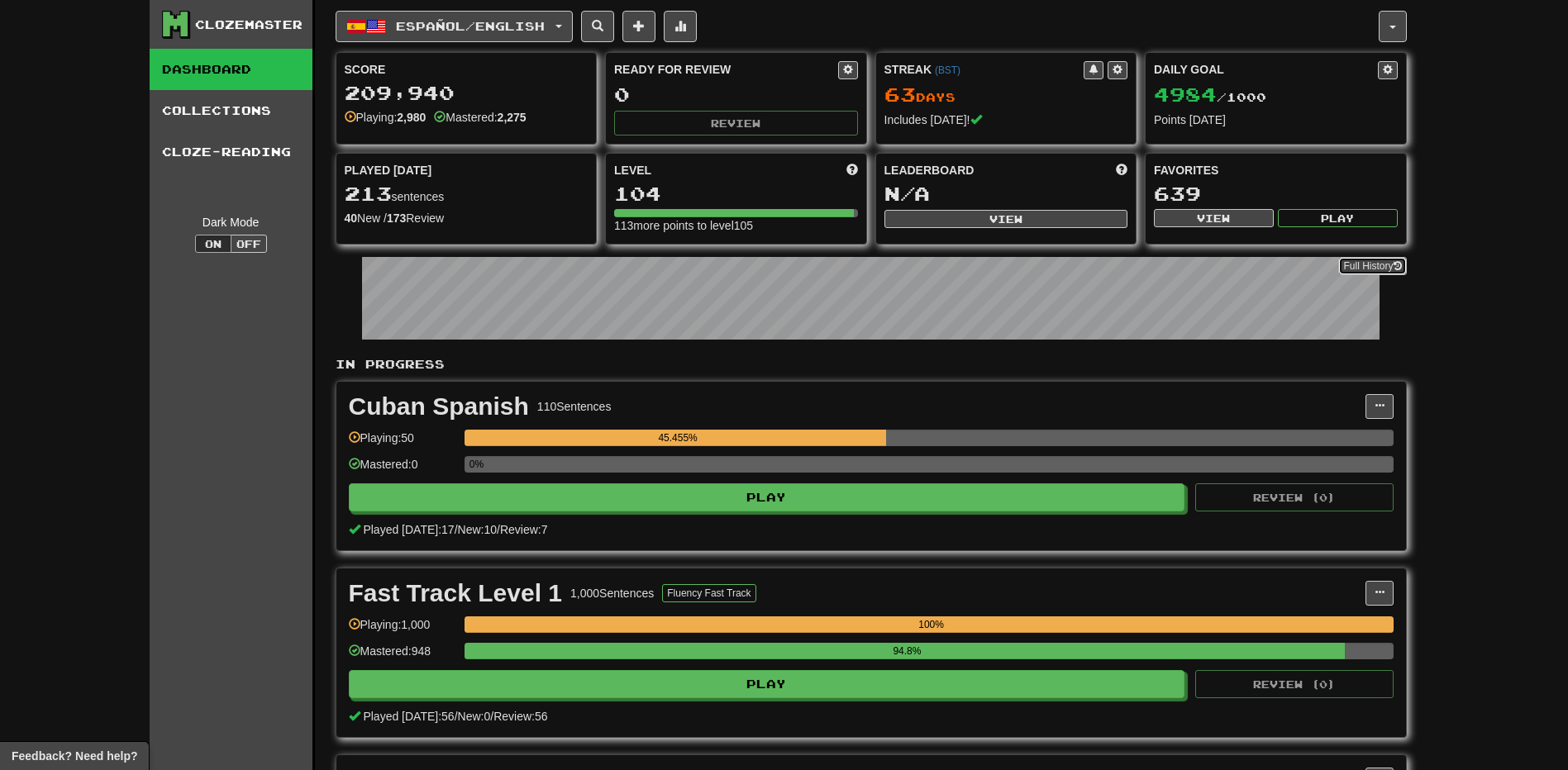
click at [1382, 267] on link "Full History" at bounding box center [1372, 265] width 68 height 18
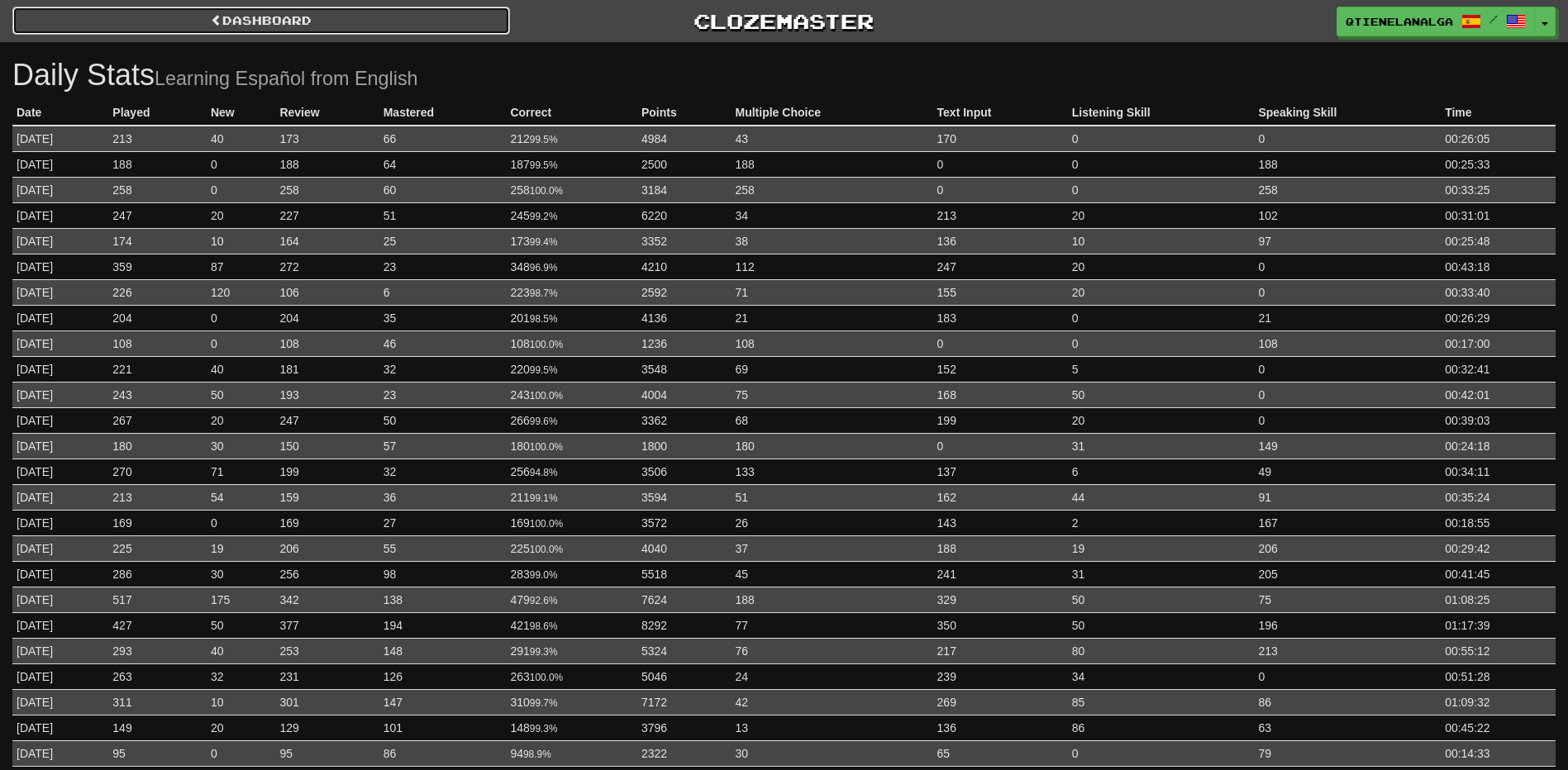
click at [234, 21] on link "Dashboard" at bounding box center [261, 21] width 497 height 28
